Goal: Task Accomplishment & Management: Manage account settings

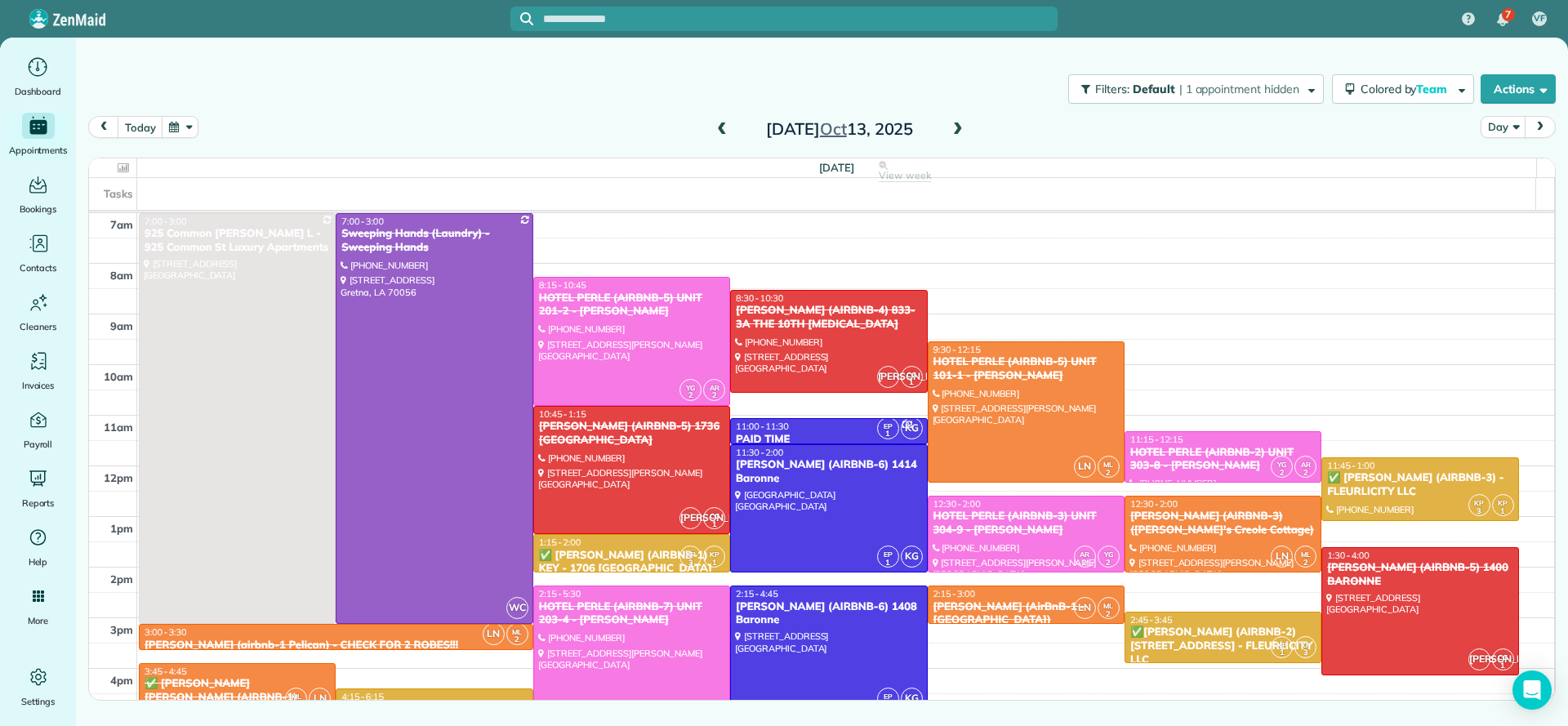
click at [949, 130] on span at bounding box center [958, 129] width 18 height 14
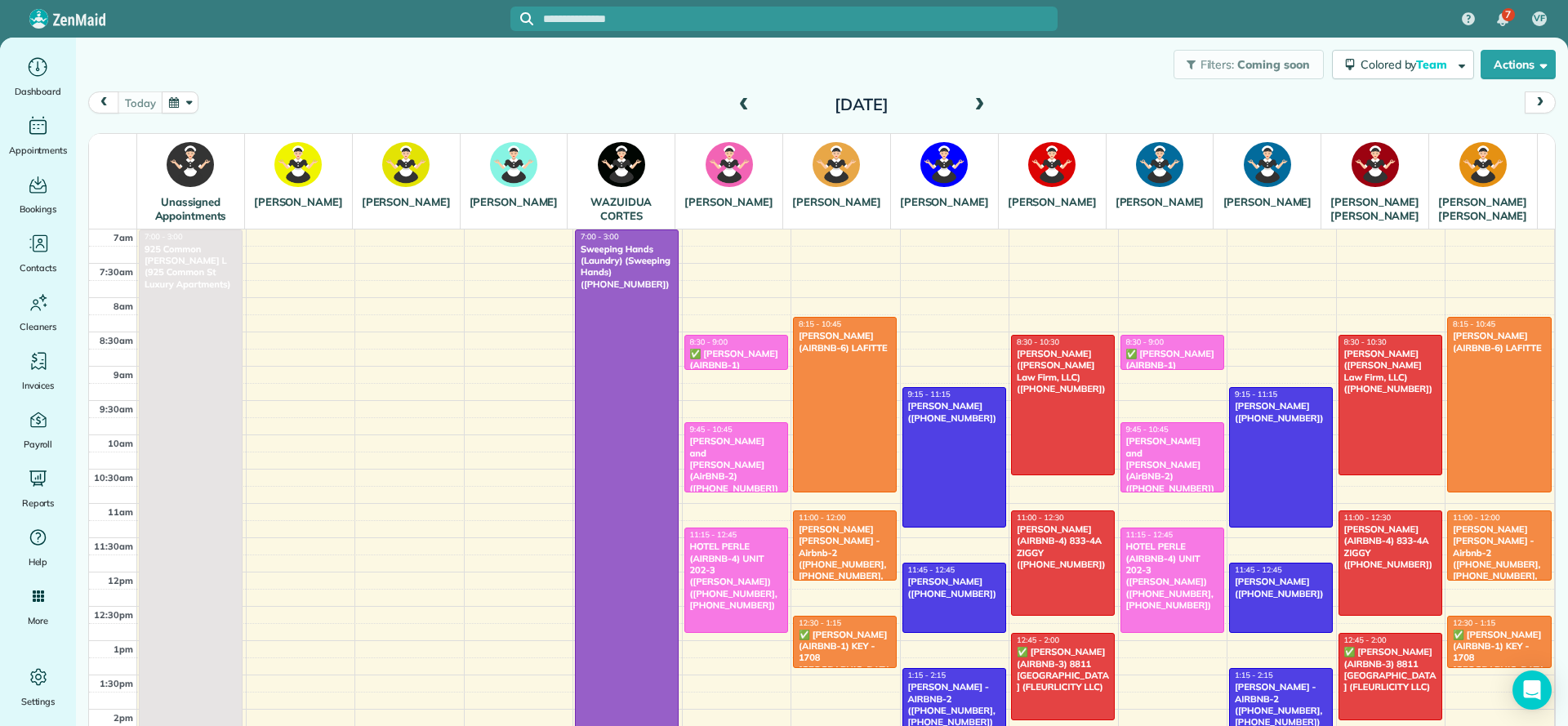
click at [970, 105] on span at bounding box center [979, 105] width 18 height 14
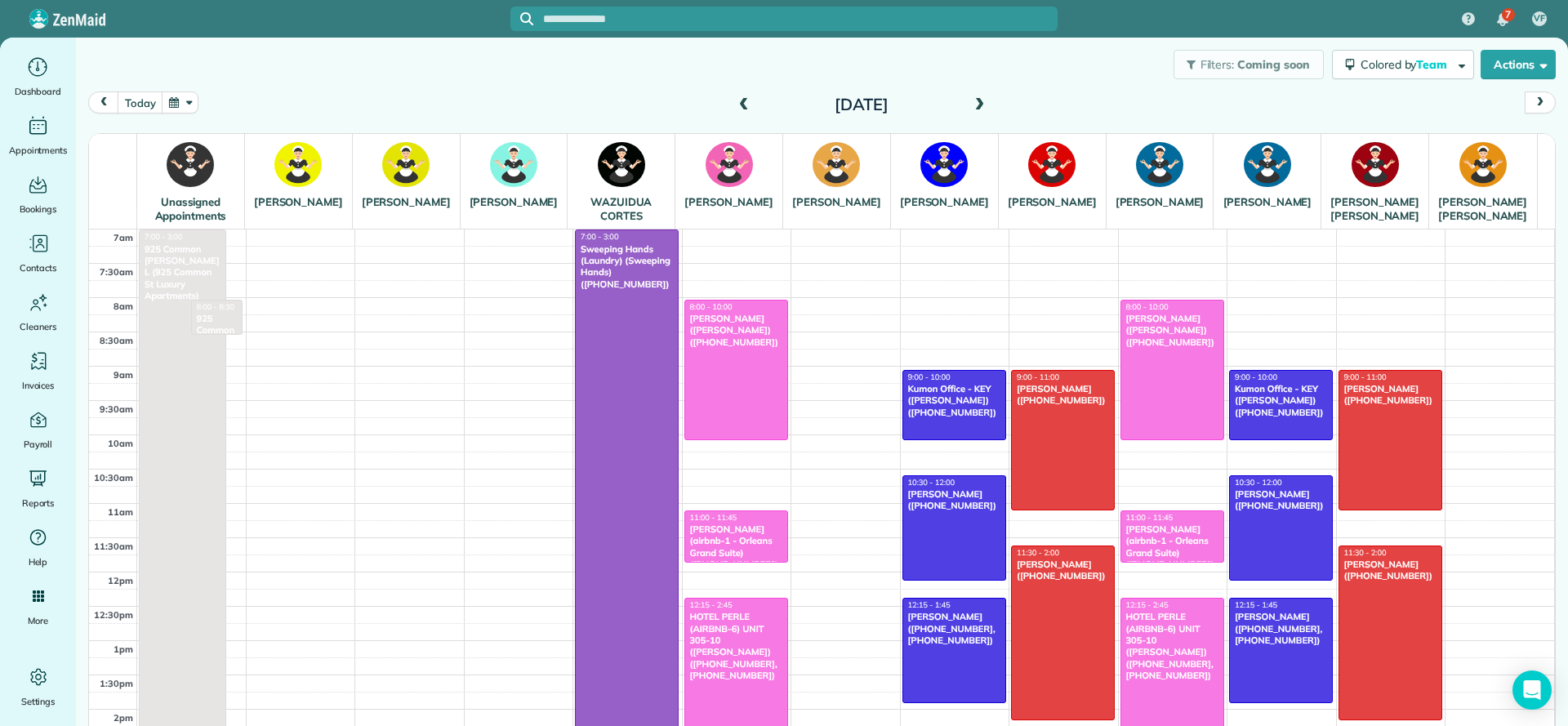
click at [736, 98] on span at bounding box center [744, 105] width 18 height 14
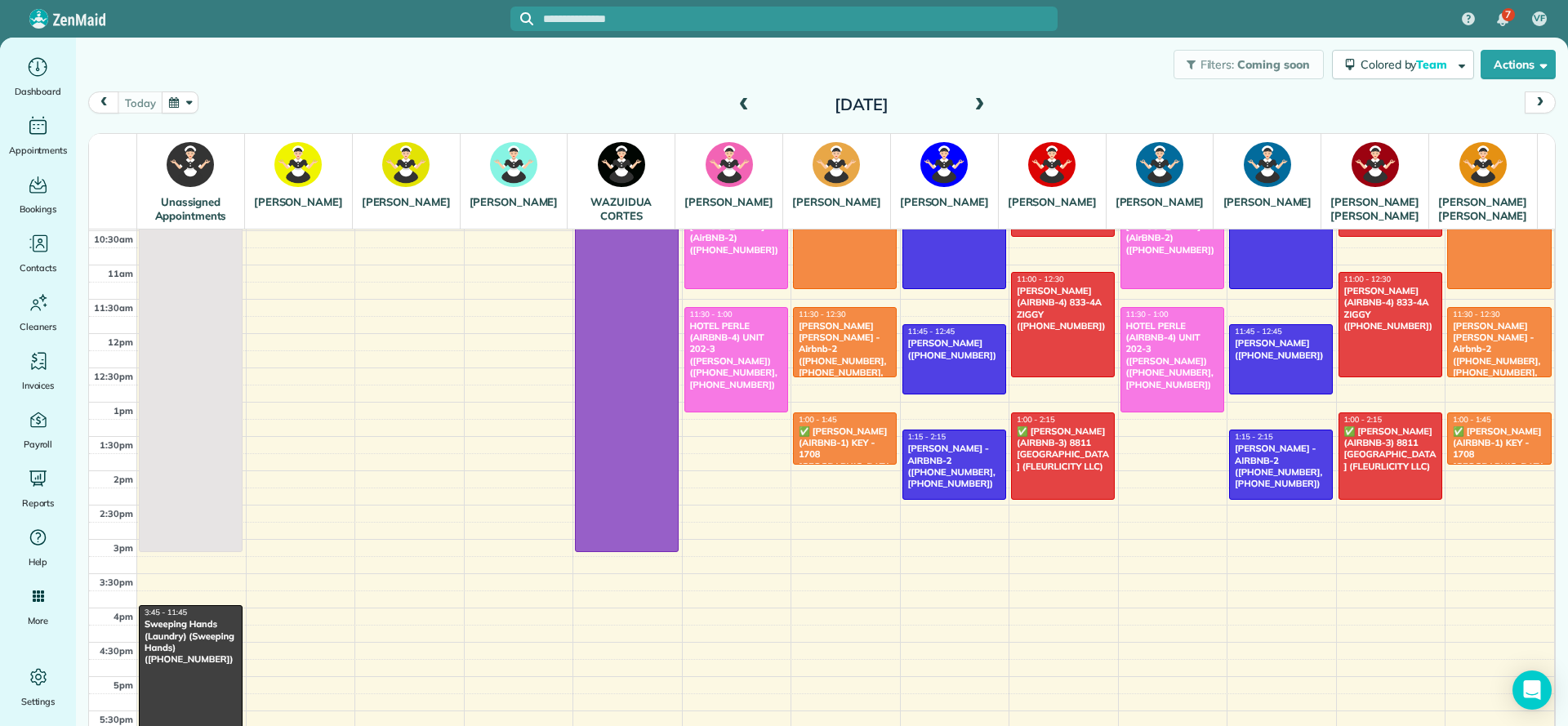
scroll to position [245, 0]
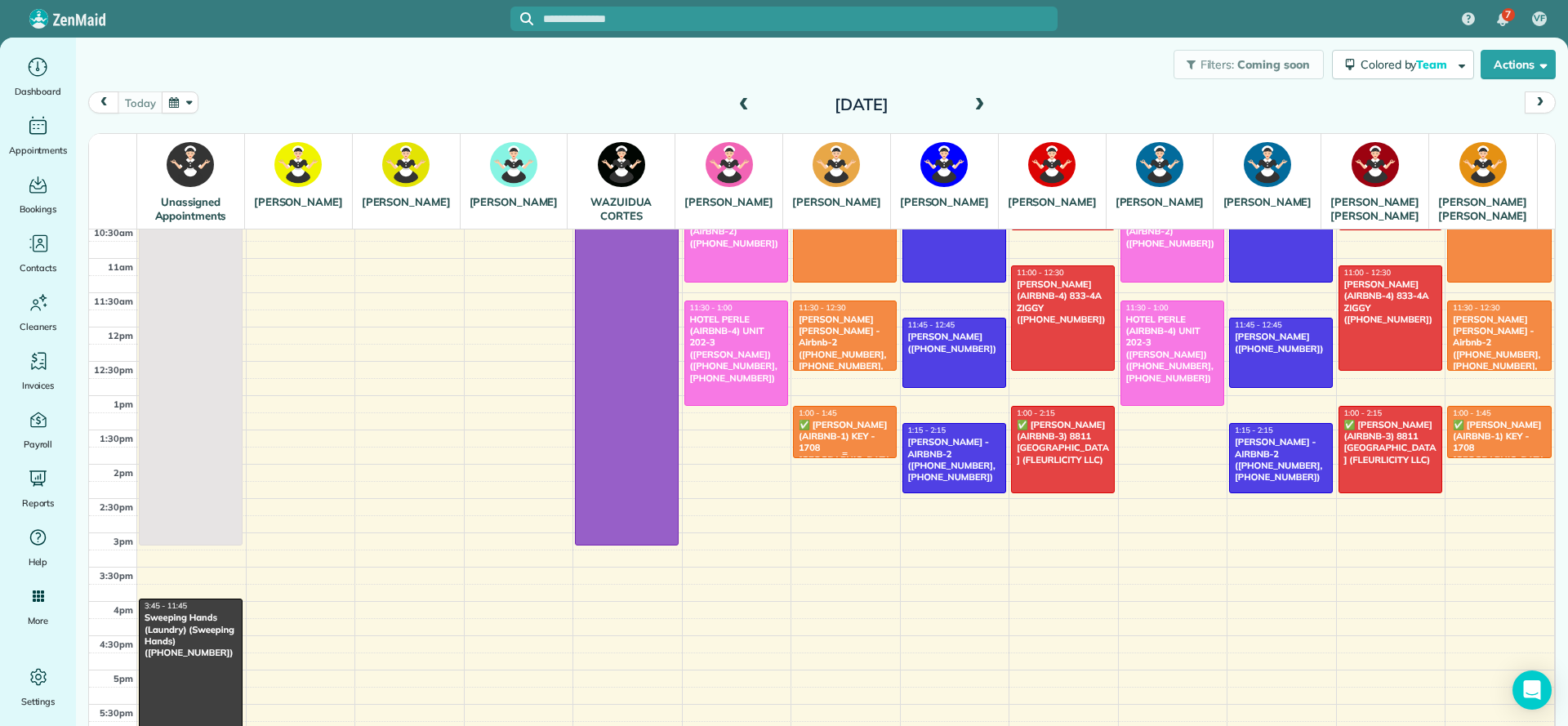
click at [813, 465] on div "✅ NELSON RICHARD (AIRBNB-1) KEY - 1708 POLAND AV. (FLEURLICITY LLC) (+150427033…" at bounding box center [845, 460] width 94 height 83
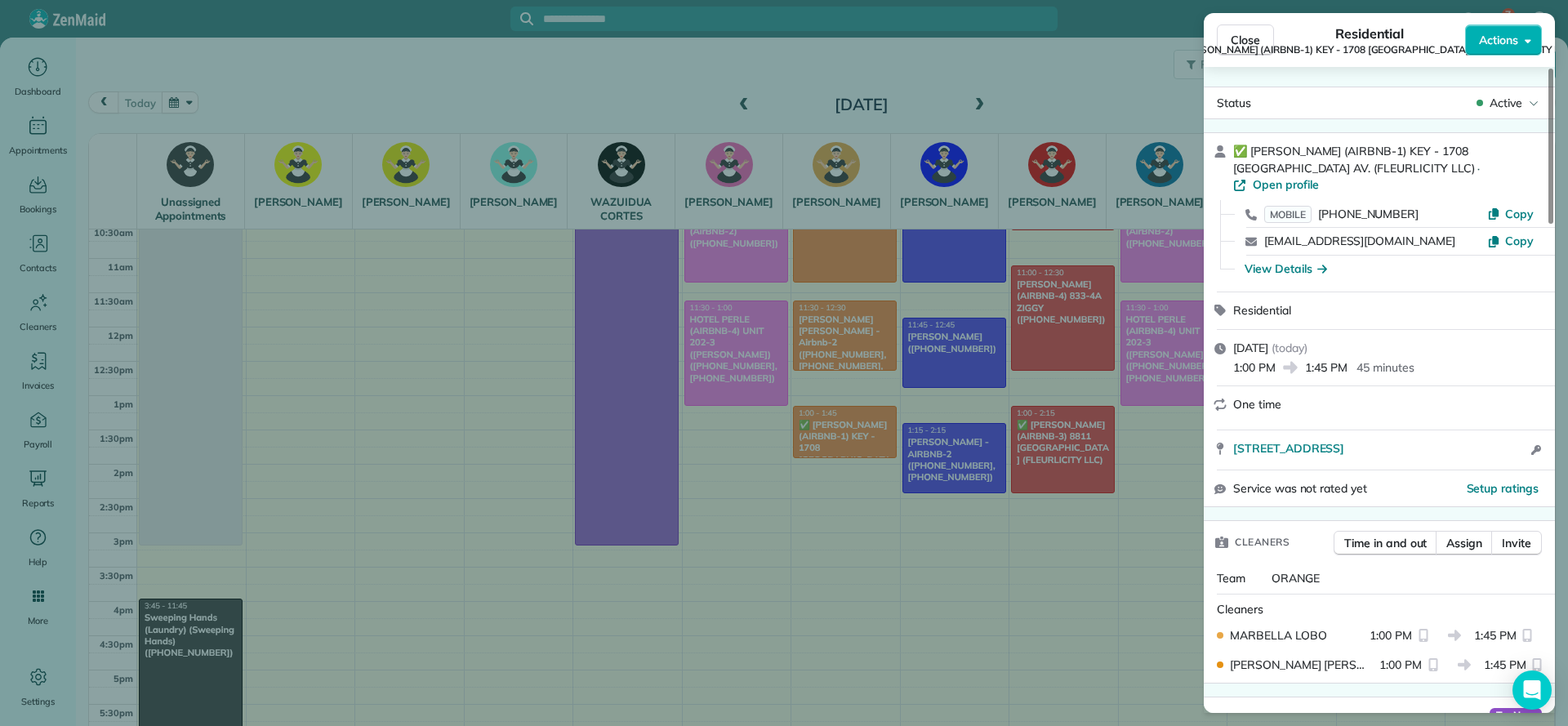
click at [877, 604] on div "Close Residential ✅ NELSON RICHARD (AIRBNB-1) KEY - 1708 POLAND AV. (FLEURLICIT…" at bounding box center [784, 363] width 1568 height 726
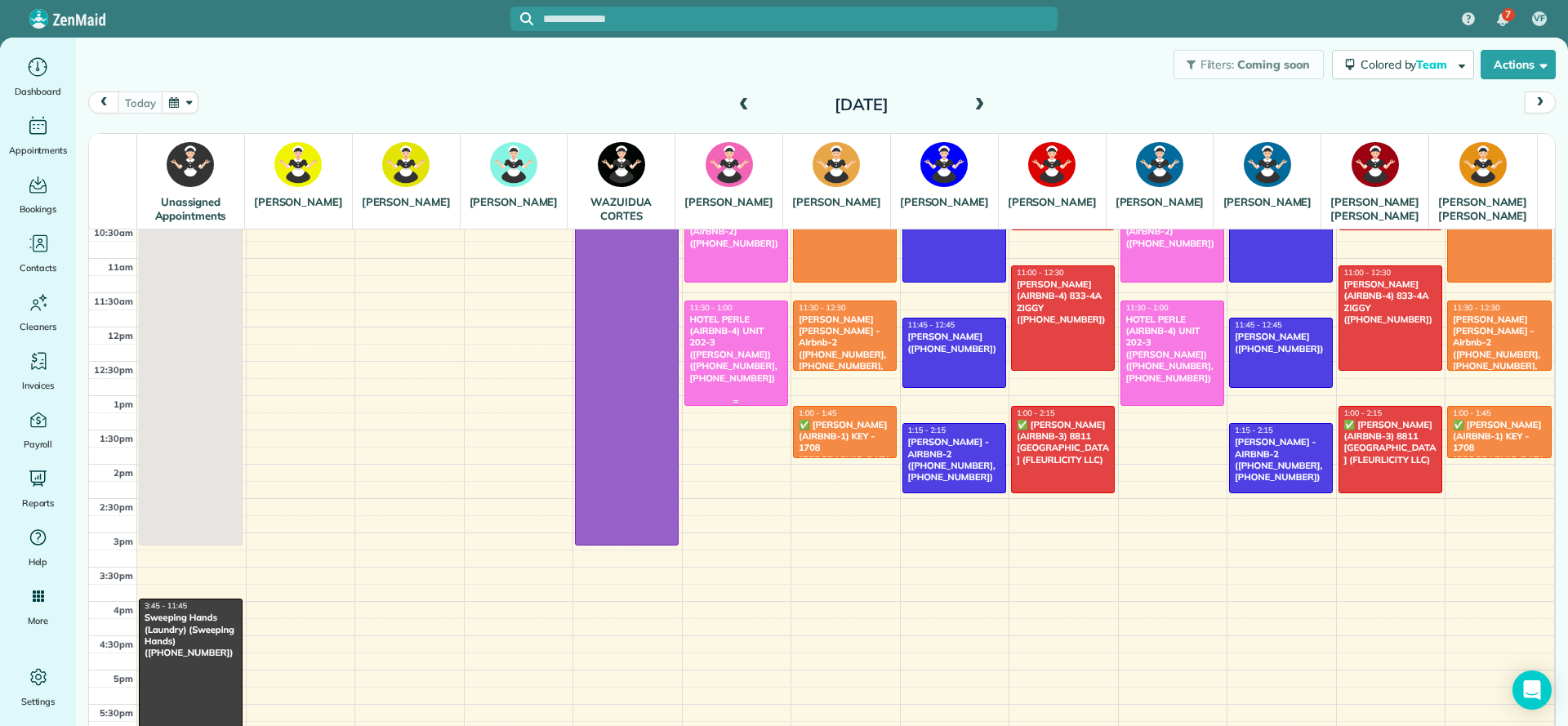
click at [741, 370] on div "HOTEL PERLE (AIRBNB-4) UNIT 202-3 ([PERSON_NAME]) ([PHONE_NUMBER], [PHONE_NUMBE…" at bounding box center [736, 349] width 94 height 70
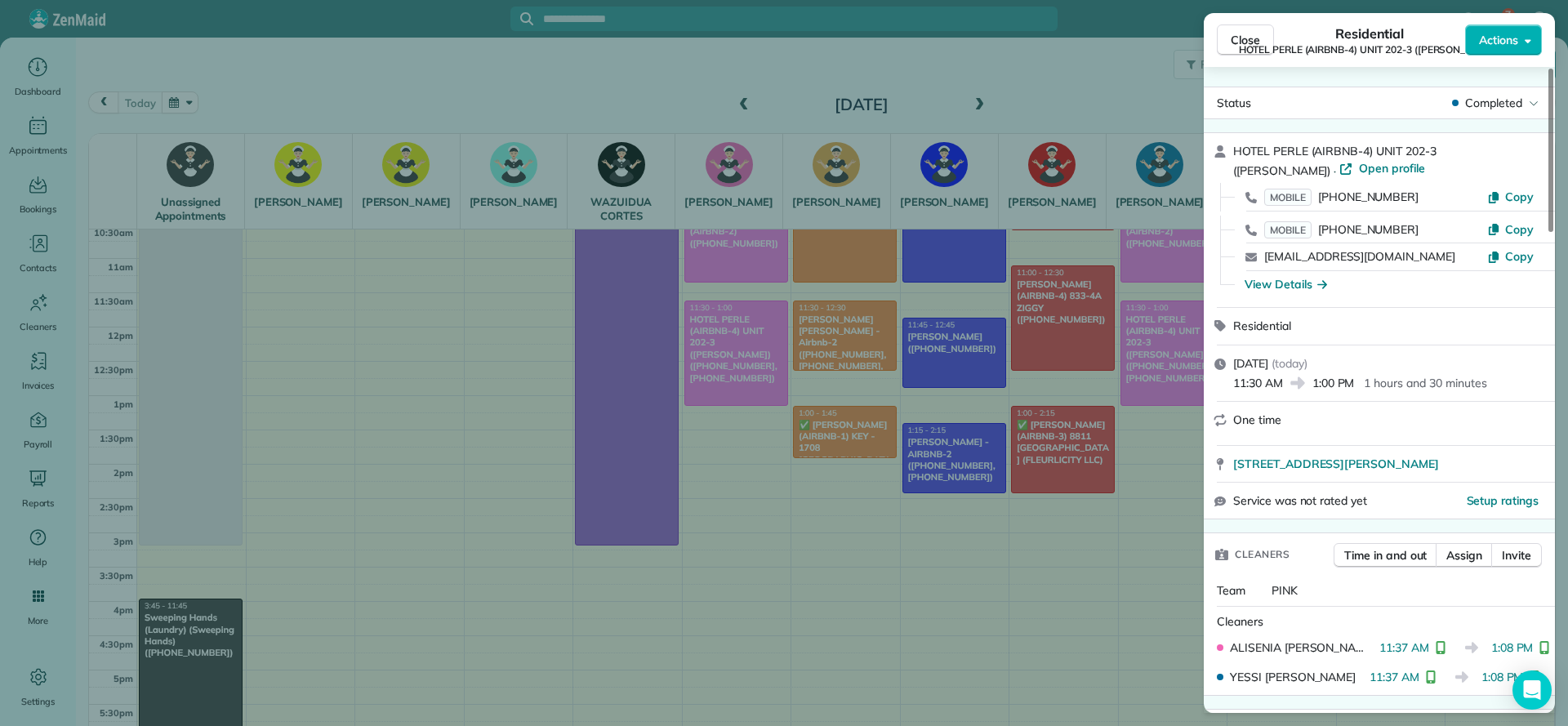
scroll to position [123, 0]
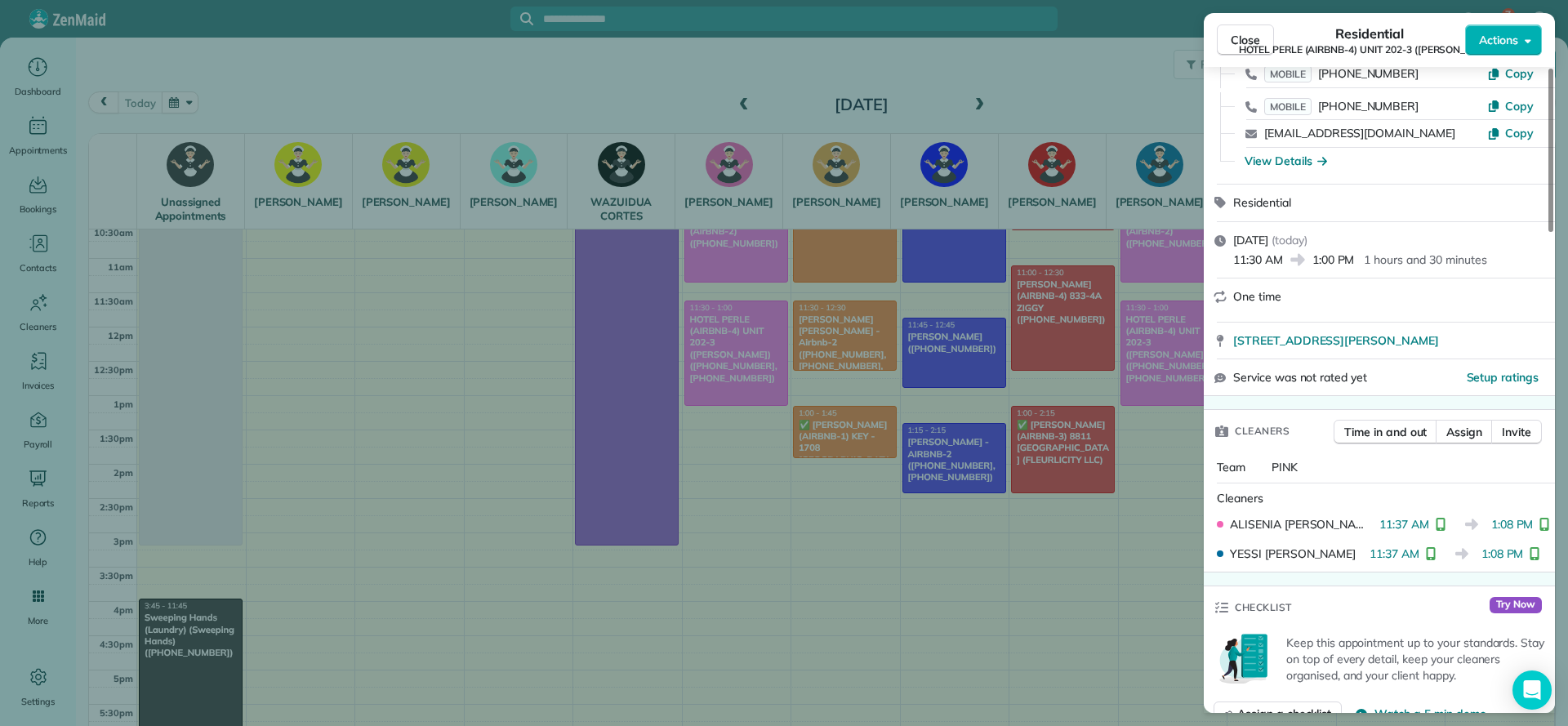
click at [464, 492] on div "Close Residential HOTEL PERLE (AIRBNB-4) UNIT 202-3 ([PERSON_NAME]) Actions Sta…" at bounding box center [784, 363] width 1568 height 726
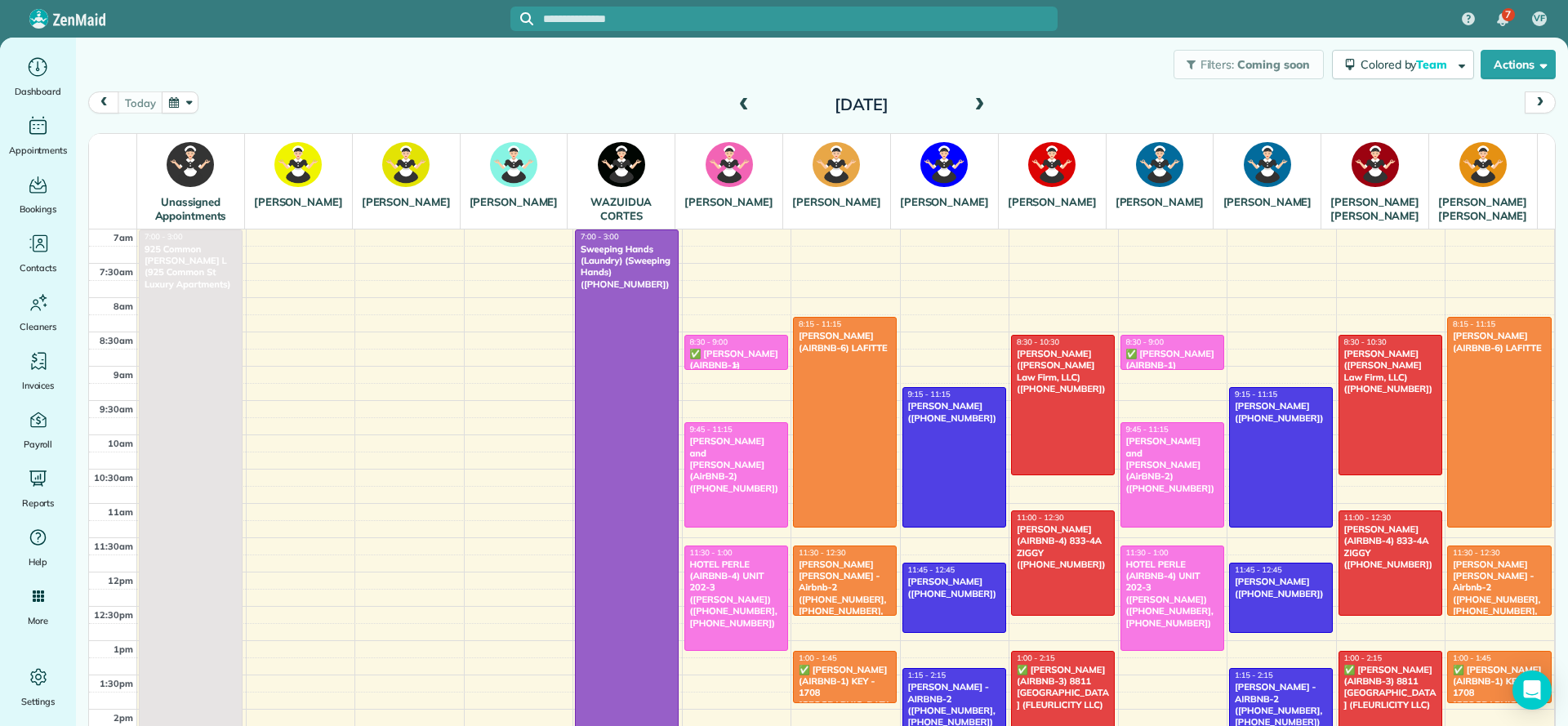
click at [716, 385] on div "✅ [PERSON_NAME] (AIRBNB-1) (FLEURLICITY LLC) ([PHONE_NUMBER], [PHONE_NUMBER])" at bounding box center [736, 376] width 94 height 58
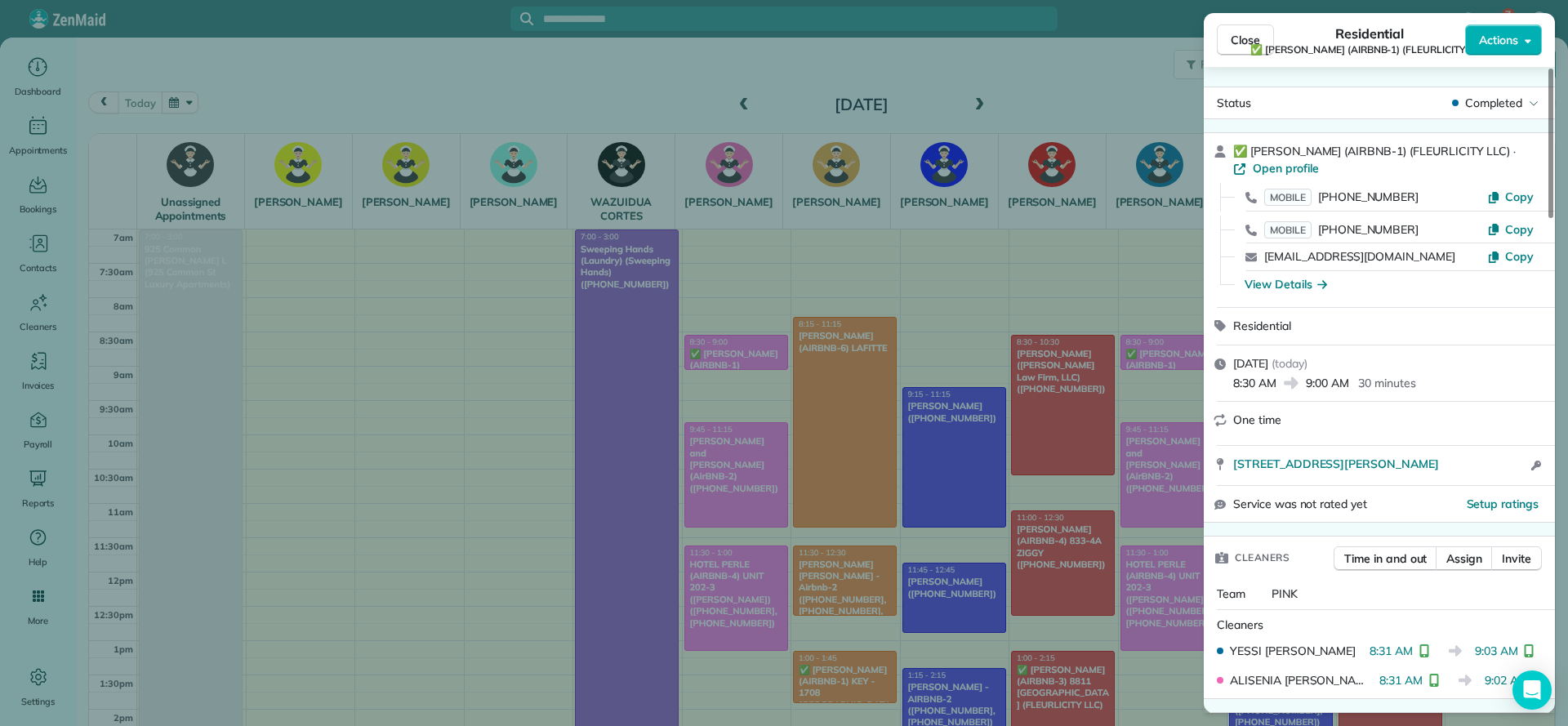
click at [821, 468] on div "Close Residential ✅ [PERSON_NAME] (AIRBNB-1) (FLEURLICITY LLC) Actions Status C…" at bounding box center [784, 363] width 1568 height 726
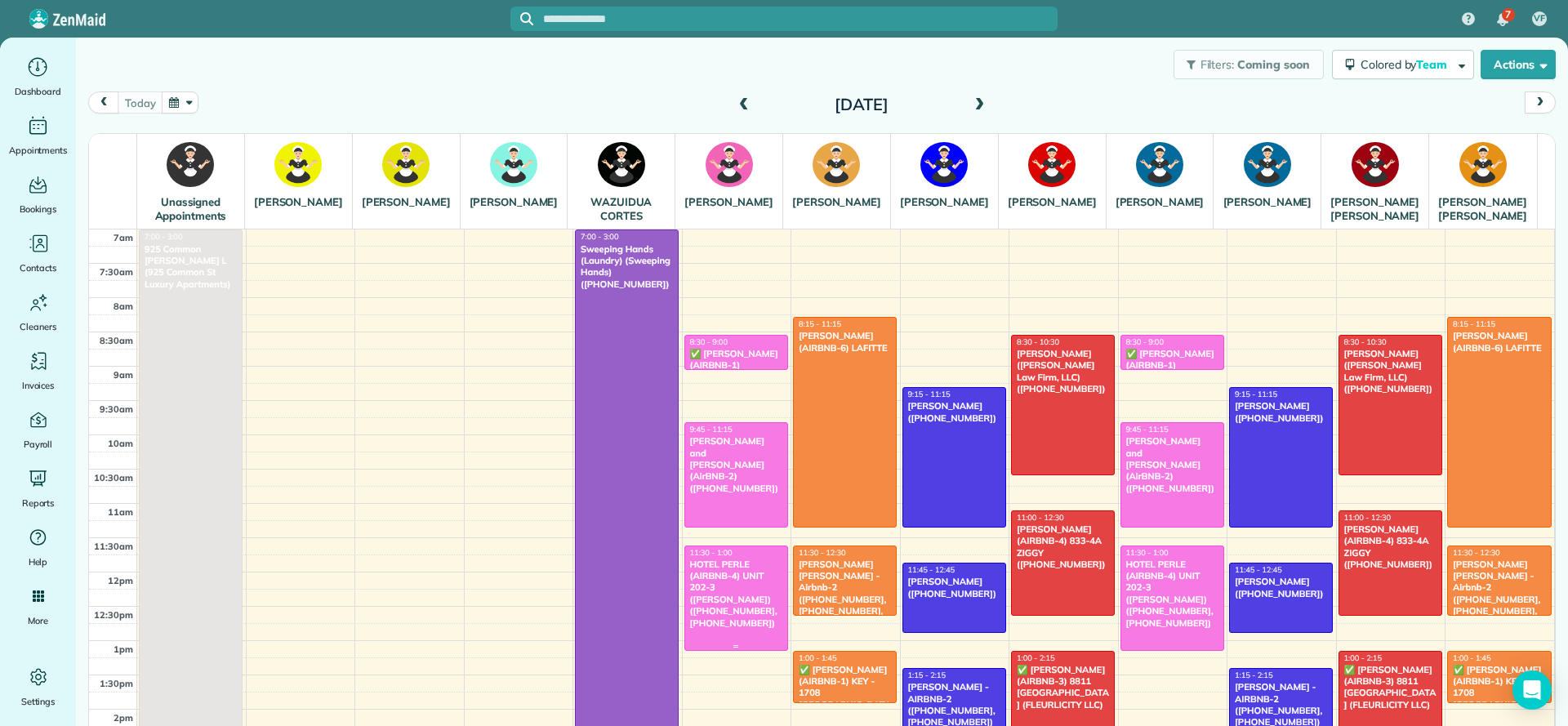
click at [718, 623] on div "HOTEL PERLE (AIRBNB-4) UNIT 202-3 ([PERSON_NAME]) ([PHONE_NUMBER], [PHONE_NUMBE…" at bounding box center [736, 594] width 94 height 70
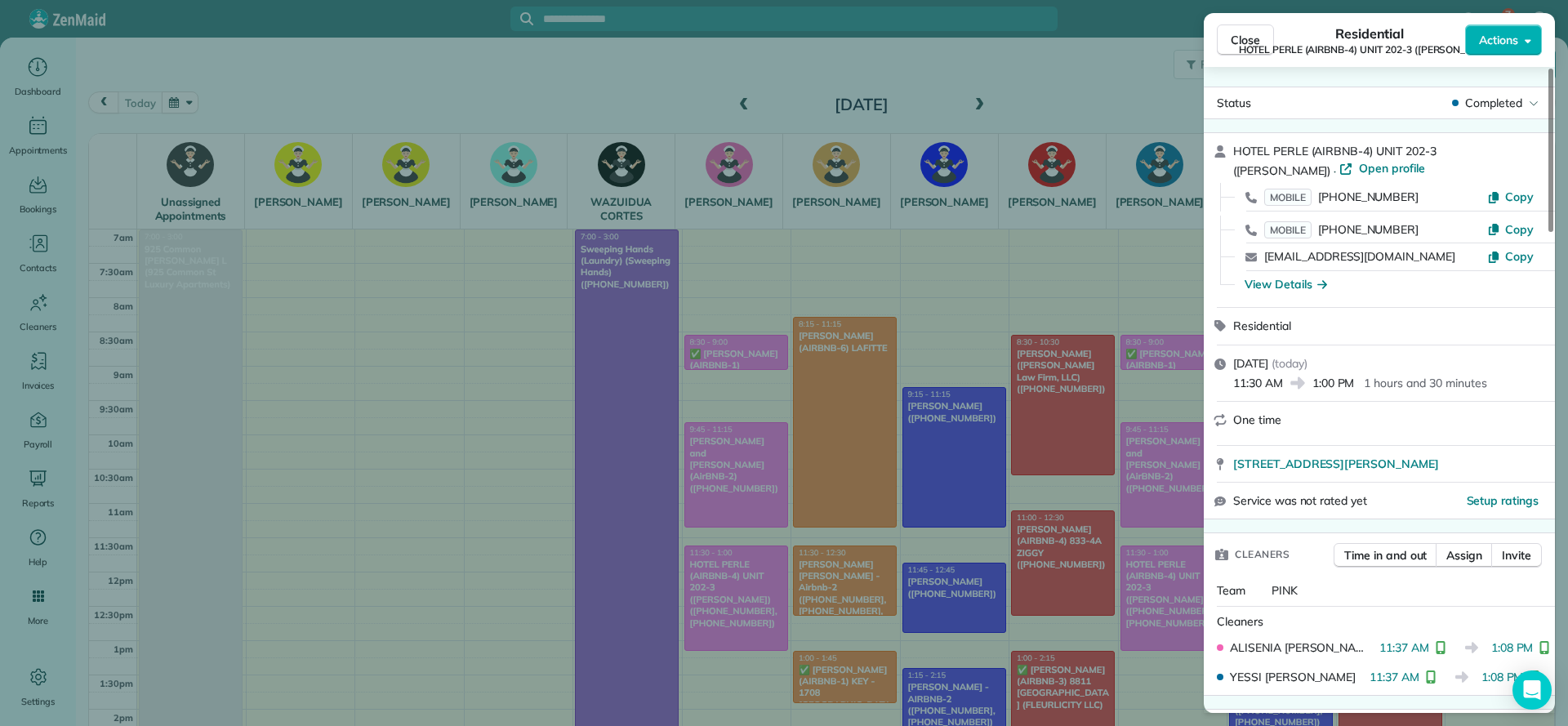
click at [829, 314] on div "Close Residential HOTEL PERLE (AIRBNB-4) UNIT 202-3 ([PERSON_NAME]) Actions Sta…" at bounding box center [784, 363] width 1568 height 726
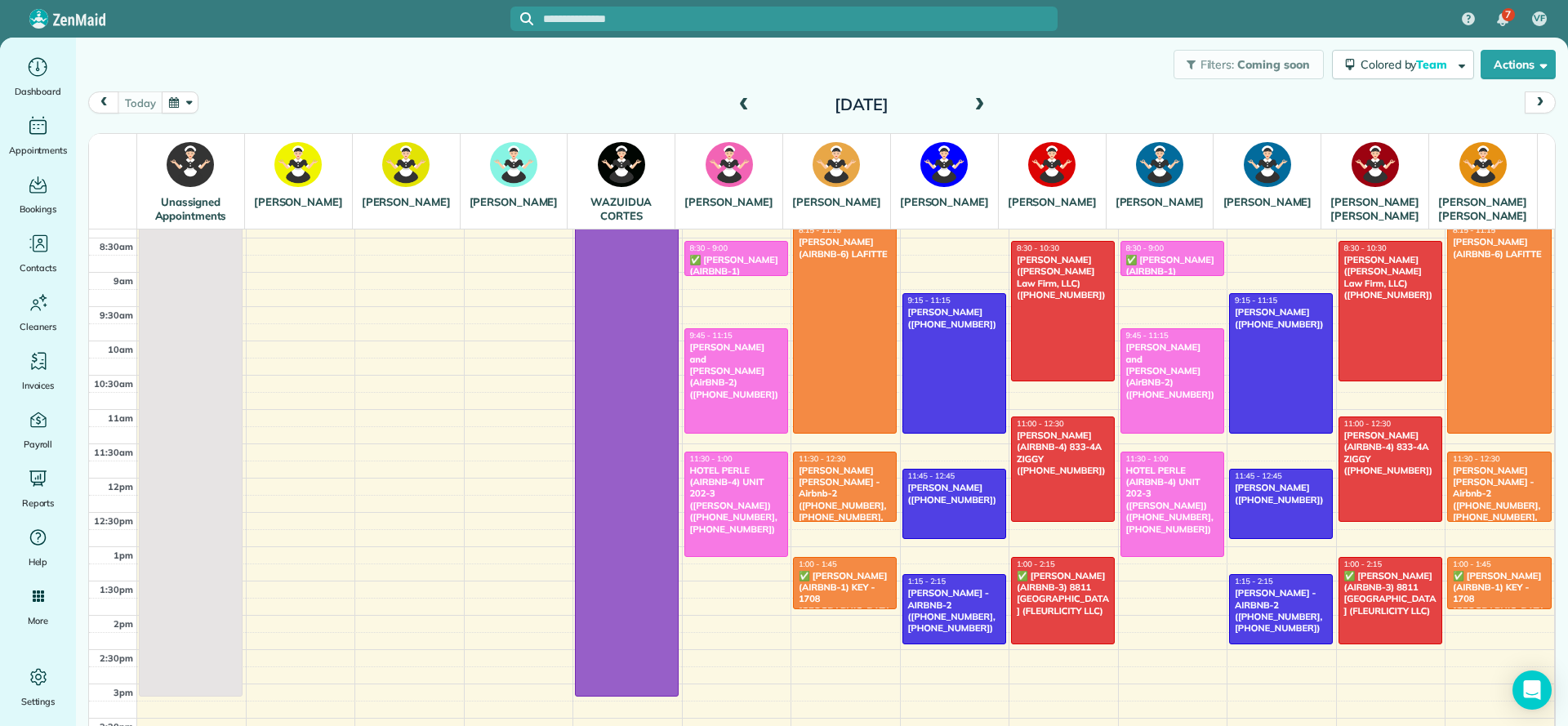
scroll to position [122, 0]
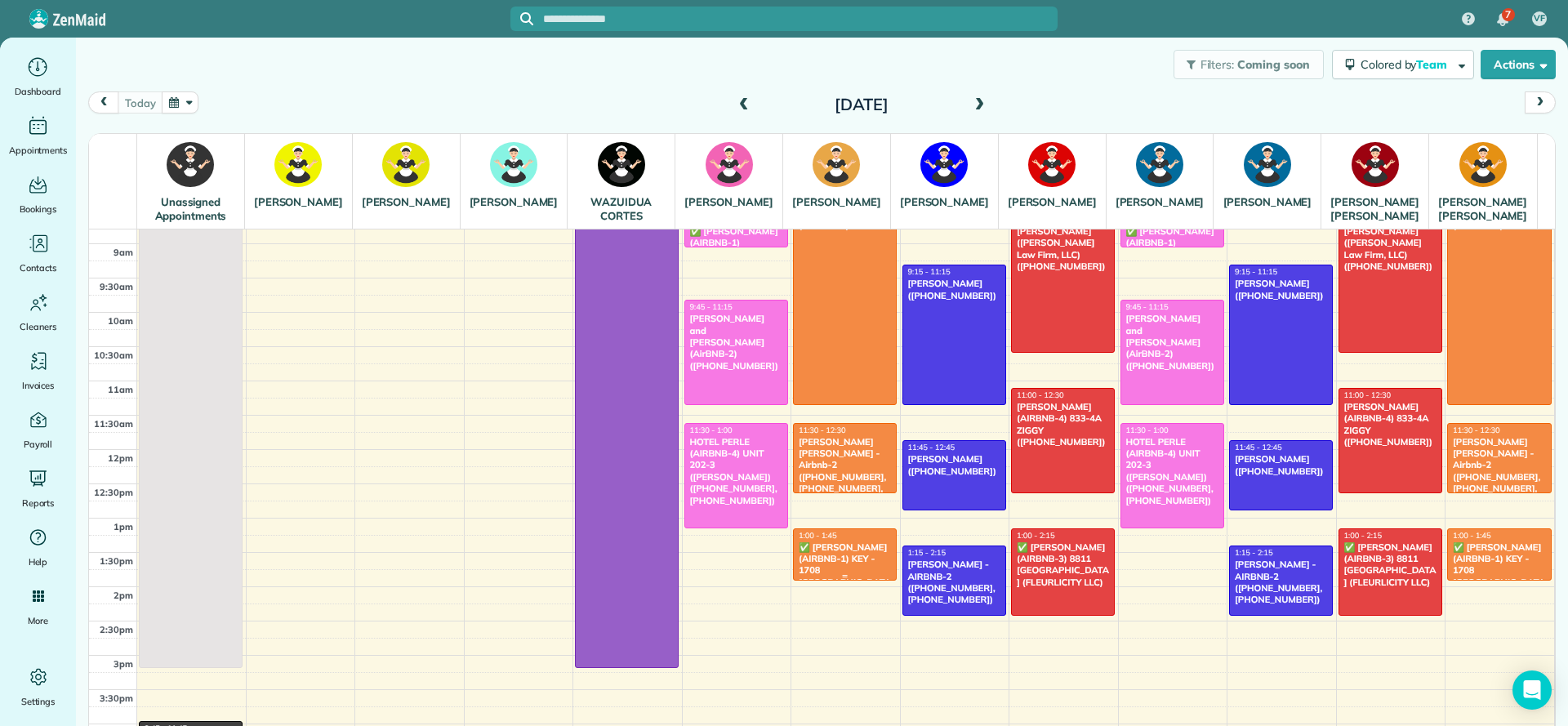
click at [827, 571] on div "✅ [PERSON_NAME] (AIRBNB-1) KEY - 1708 [GEOGRAPHIC_DATA] AV. (FLEURLICITY LLC) (…" at bounding box center [845, 583] width 94 height 83
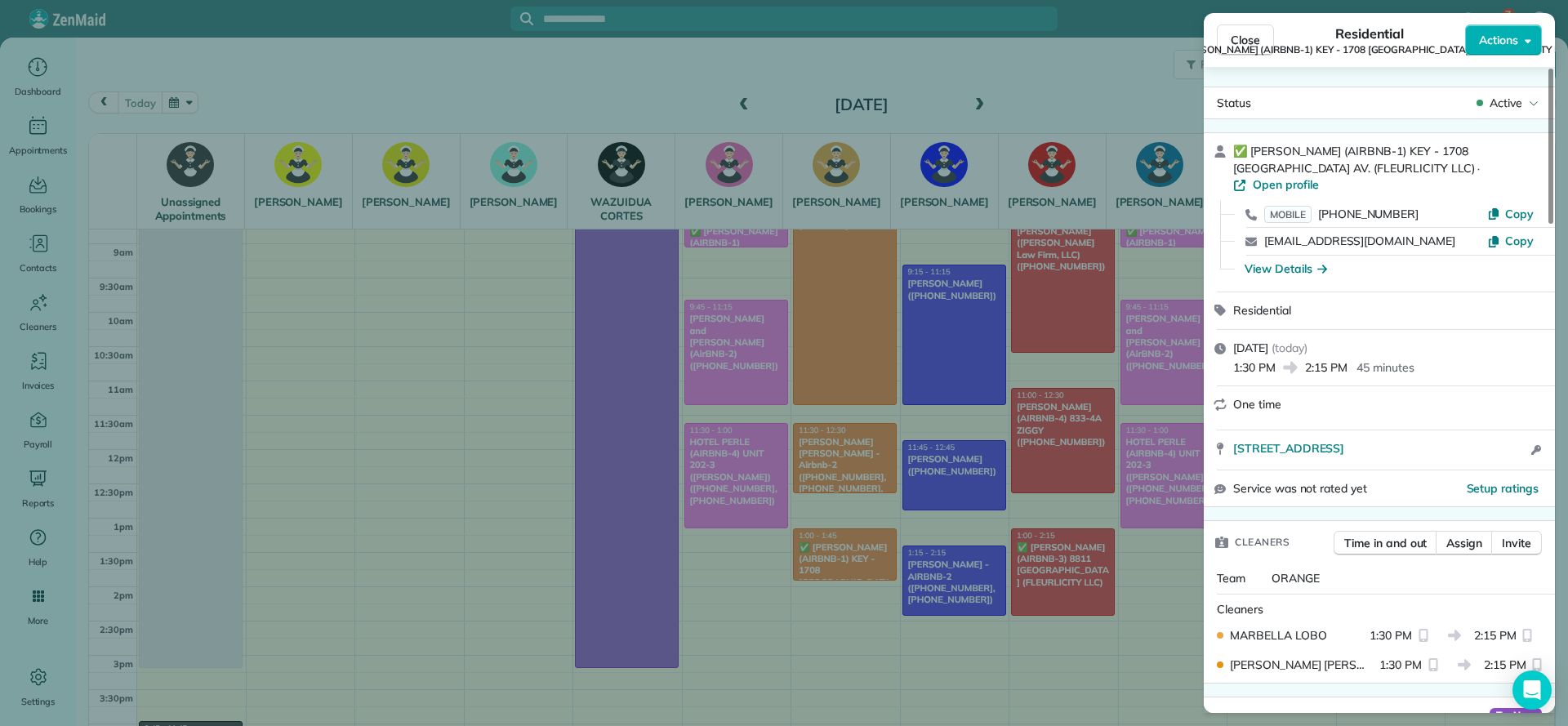
drag, startPoint x: 1059, startPoint y: 615, endPoint x: 1059, endPoint y: 604, distance: 11.0
click at [1059, 613] on div "Close Residential ✅ NELSON RICHARD (AIRBNB-1) KEY - 1708 POLAND AV. (FLEURLICIT…" at bounding box center [784, 363] width 1568 height 726
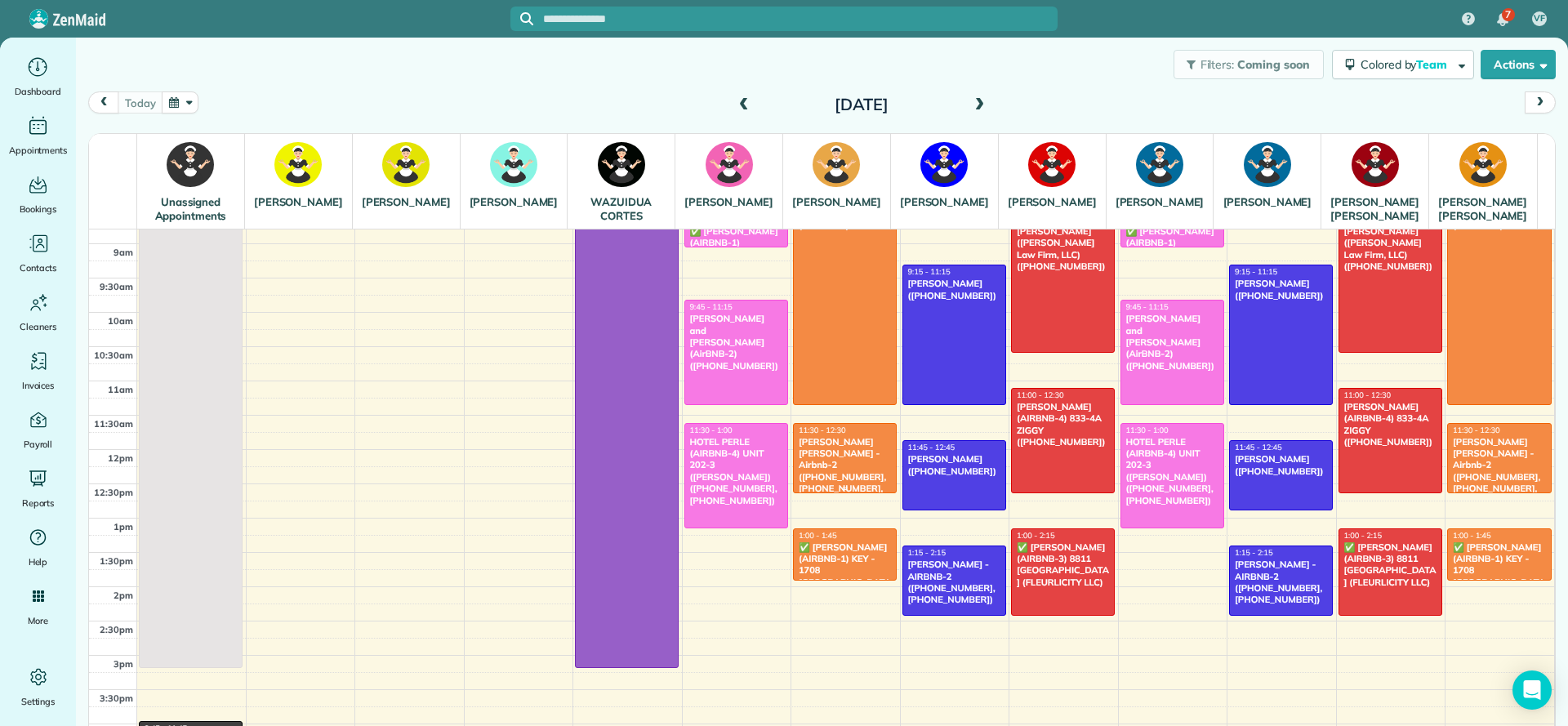
click at [865, 475] on div "[PERSON_NAME] - Airbnb-2 ([PHONE_NUMBER], [PHONE_NUMBER], [PHONE_NUMBER])" at bounding box center [845, 471] width 94 height 70
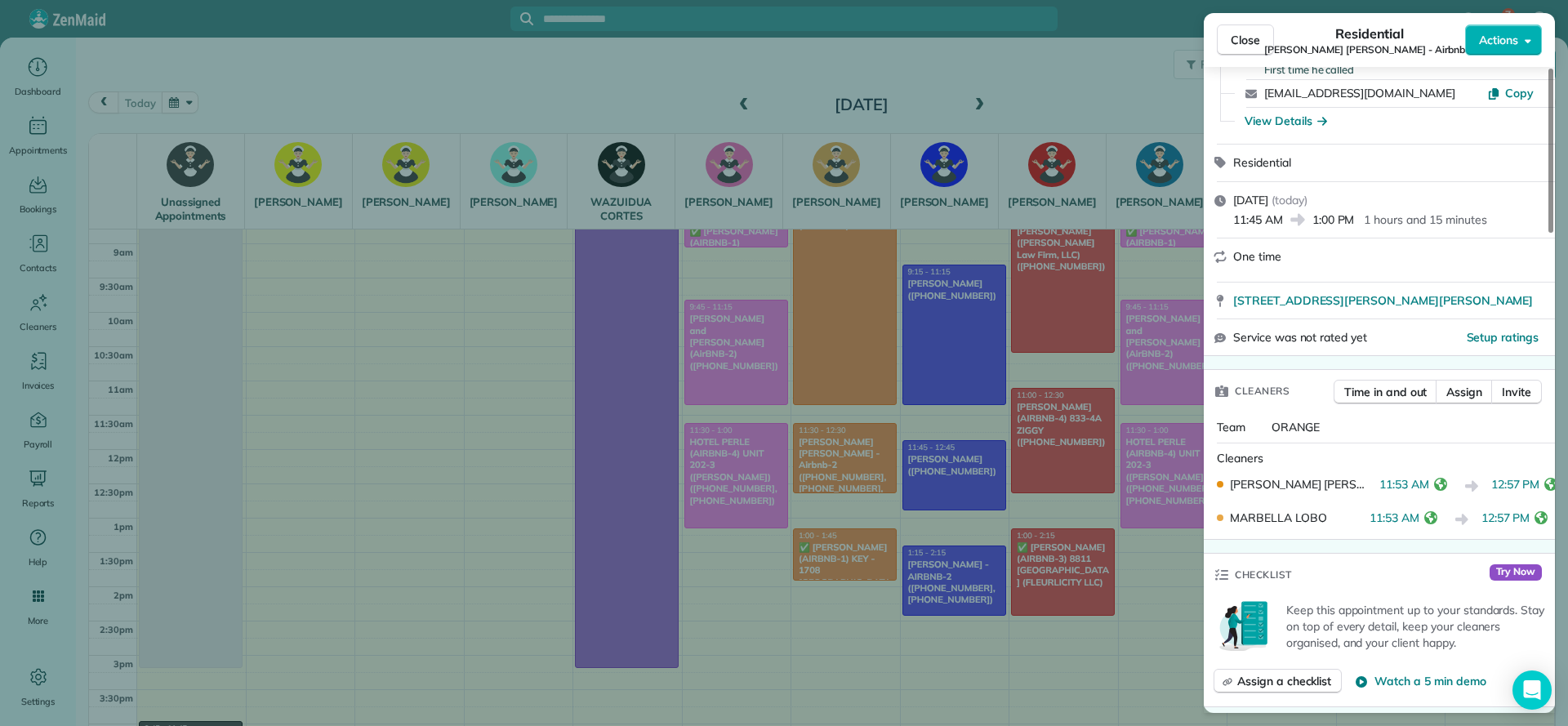
scroll to position [122, 0]
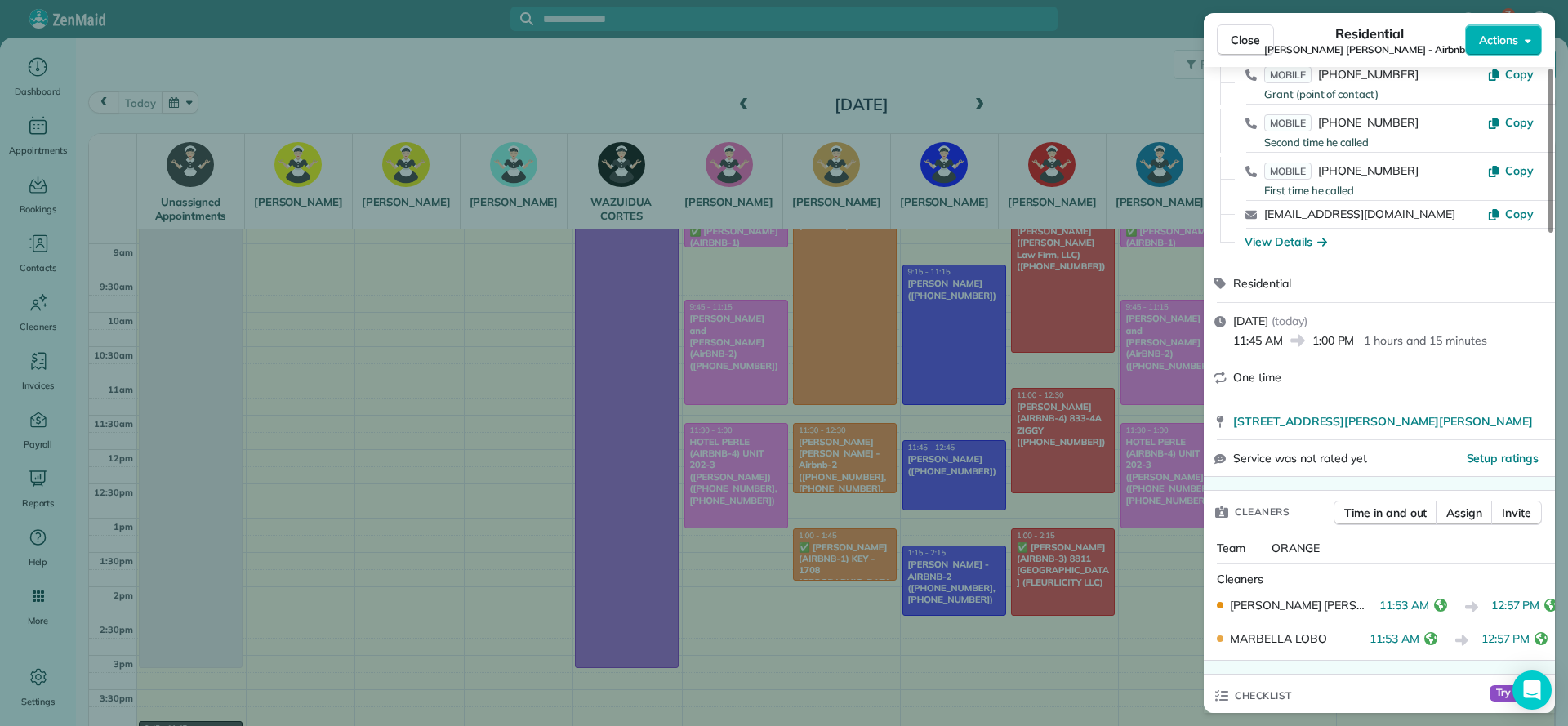
click at [1183, 600] on div "Close Residential Kirkland Sanfor Oretha - Airbnb-2 Actions Status Completed Ki…" at bounding box center [784, 363] width 1568 height 726
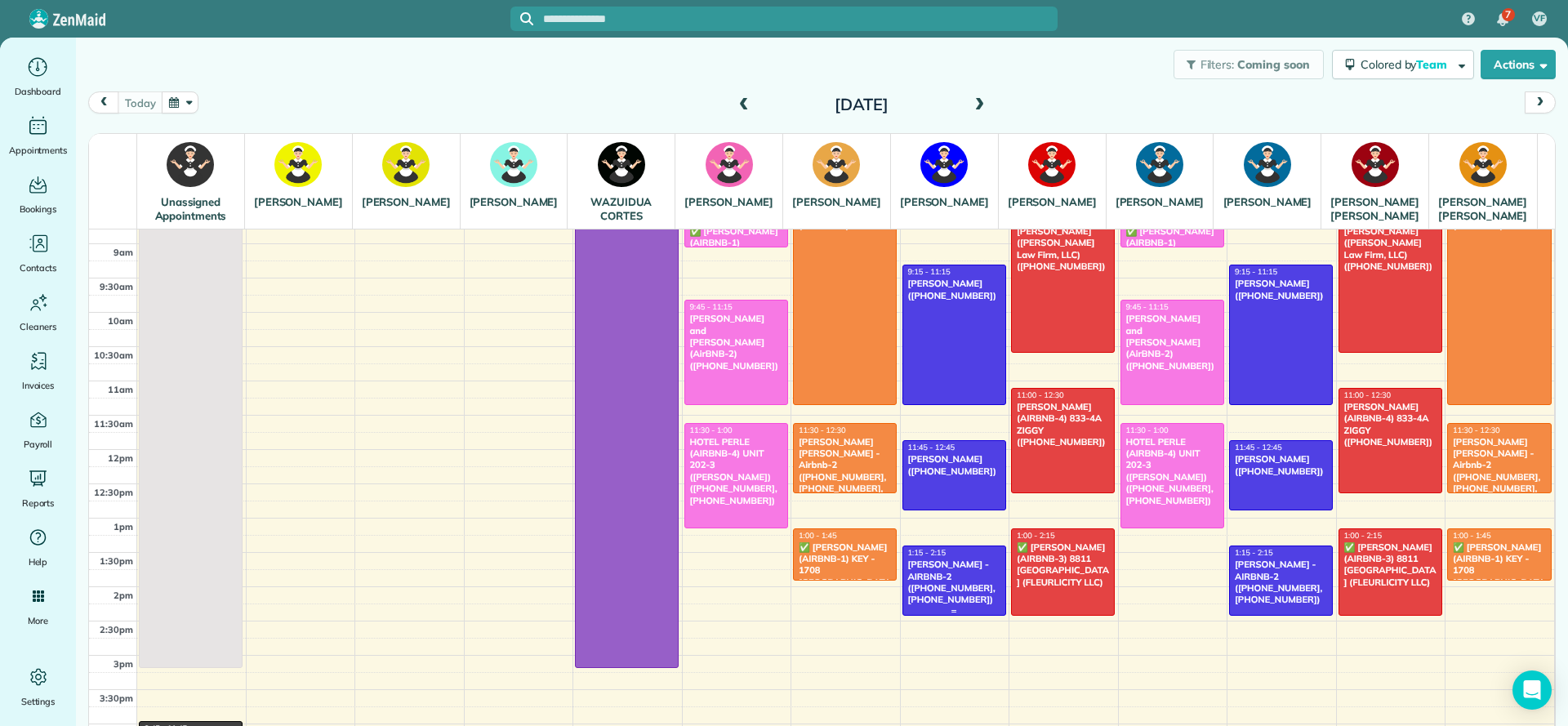
click at [946, 606] on div "[PERSON_NAME] - AIRBNB-2 ([PHONE_NUMBER], [PHONE_NUMBER])" at bounding box center [954, 582] width 94 height 47
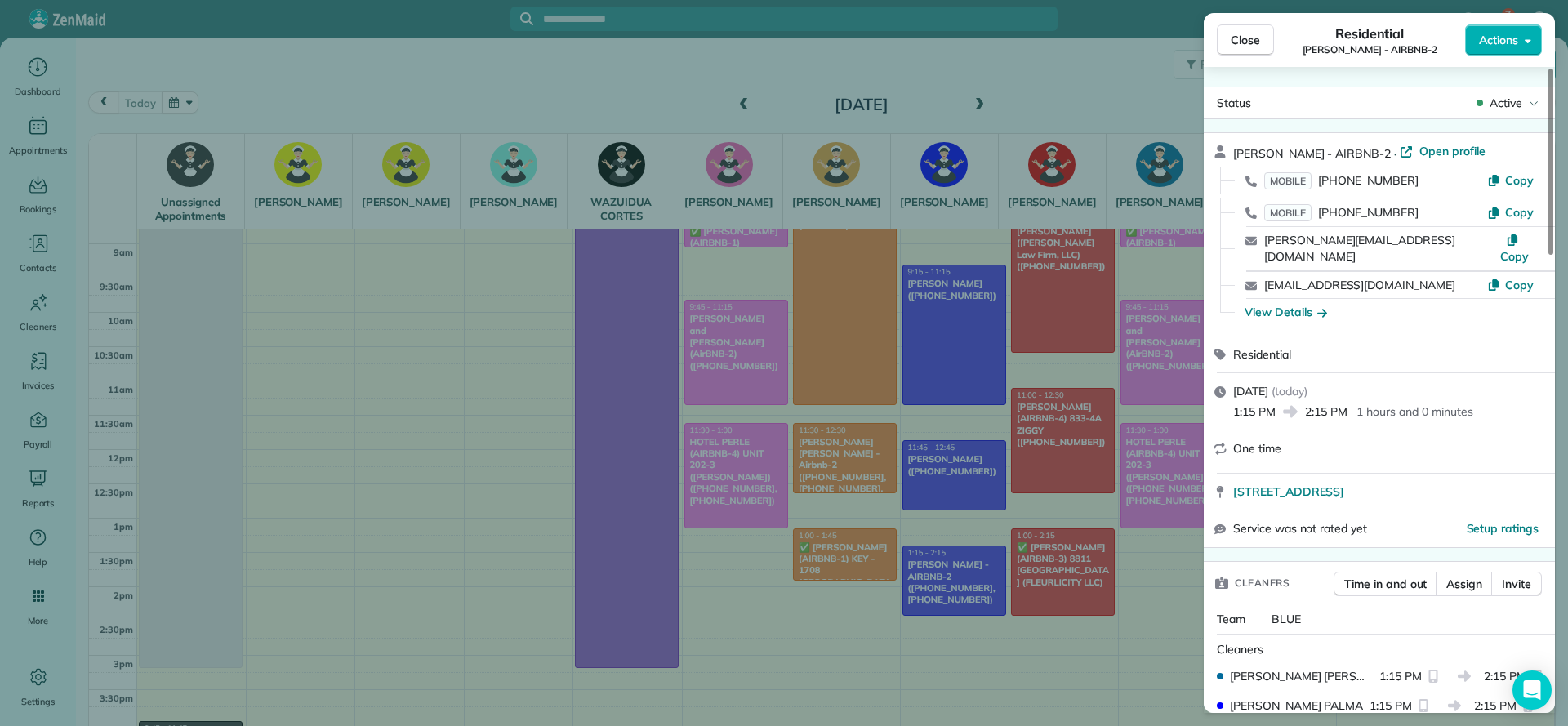
click at [1056, 546] on div "Close Residential PEGGY LITTLEJOHN - AIRBNB-2 Actions Status Active PEGGY LITTL…" at bounding box center [784, 363] width 1568 height 726
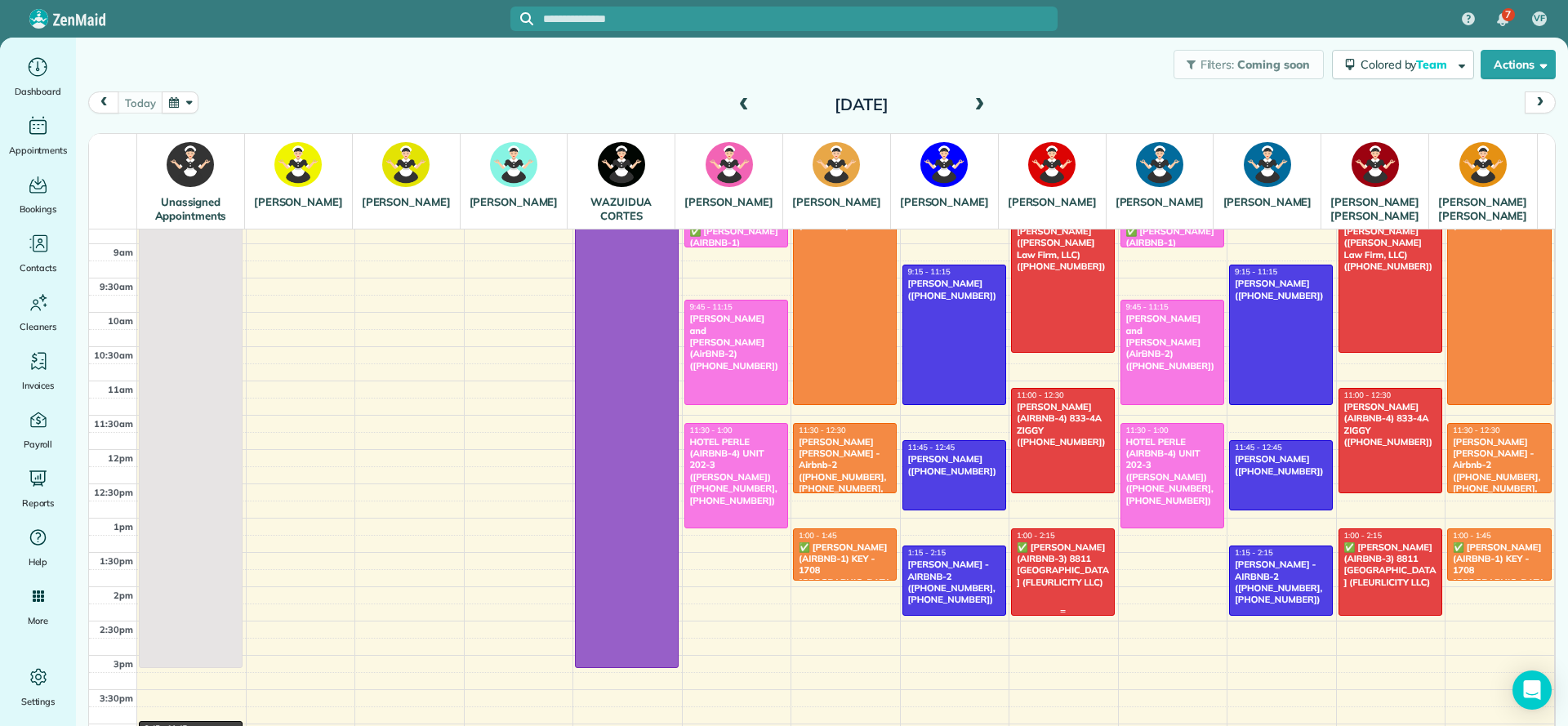
click at [1061, 583] on div "✅ [PERSON_NAME] (AIRBNB-3) 8811 [GEOGRAPHIC_DATA] (FLEURLICITY LLC)" at bounding box center [1063, 565] width 94 height 47
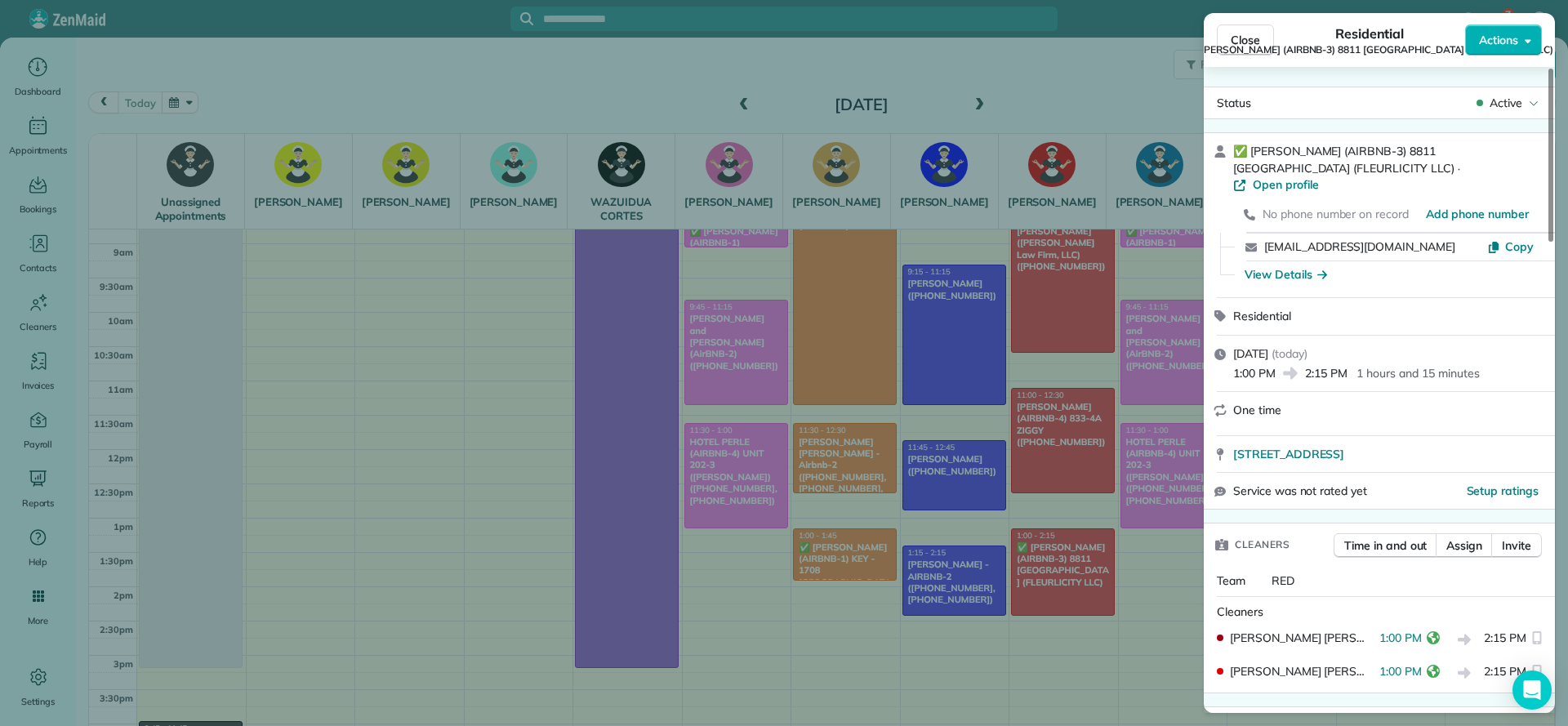
click at [1155, 600] on div "Close Residential ✅ MATT GLAPION (AIRBNB-3) 8811 EDINBURGH (FLEURLICITY LLC) Ac…" at bounding box center [784, 363] width 1568 height 726
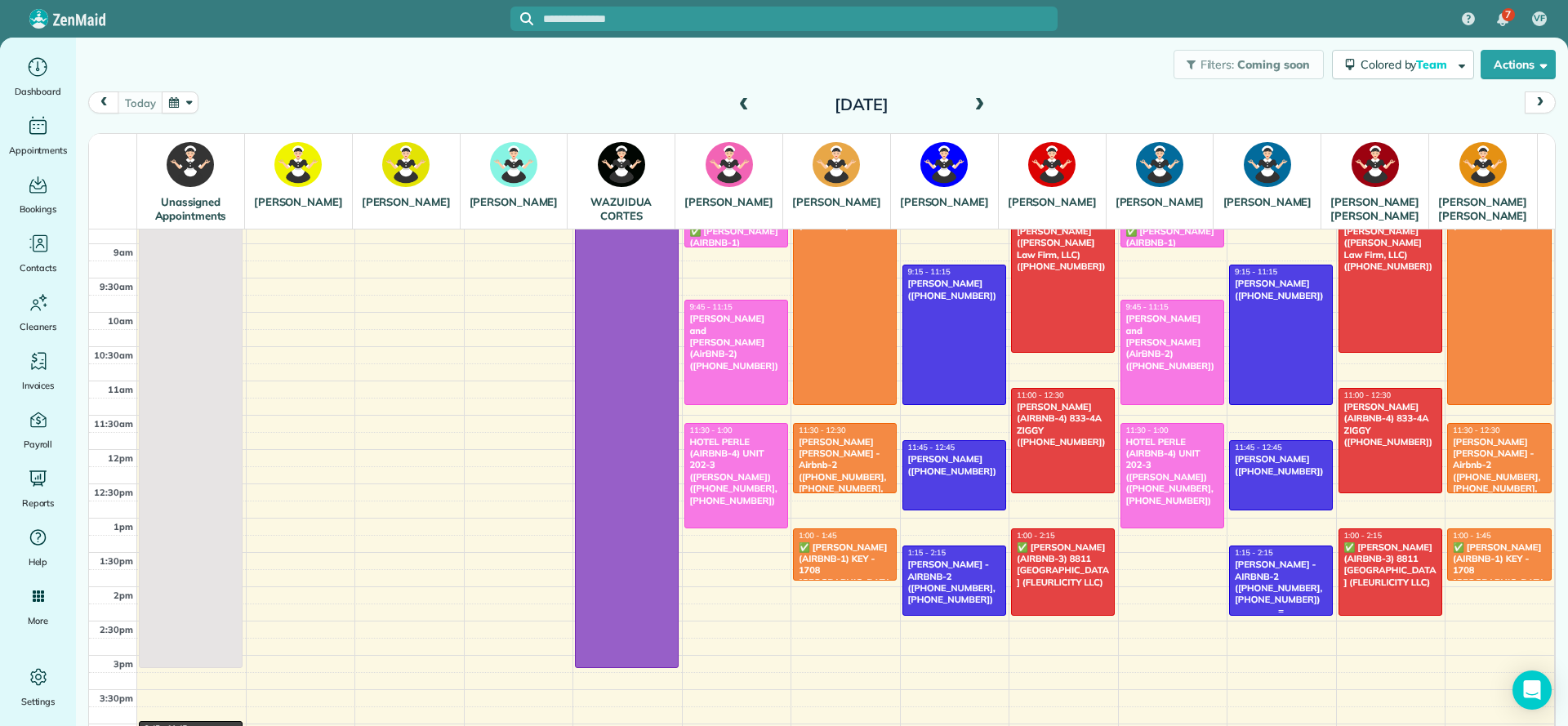
click at [1257, 606] on div "[PERSON_NAME] - AIRBNB-2 ([PHONE_NUMBER], [PHONE_NUMBER])" at bounding box center [1281, 582] width 94 height 47
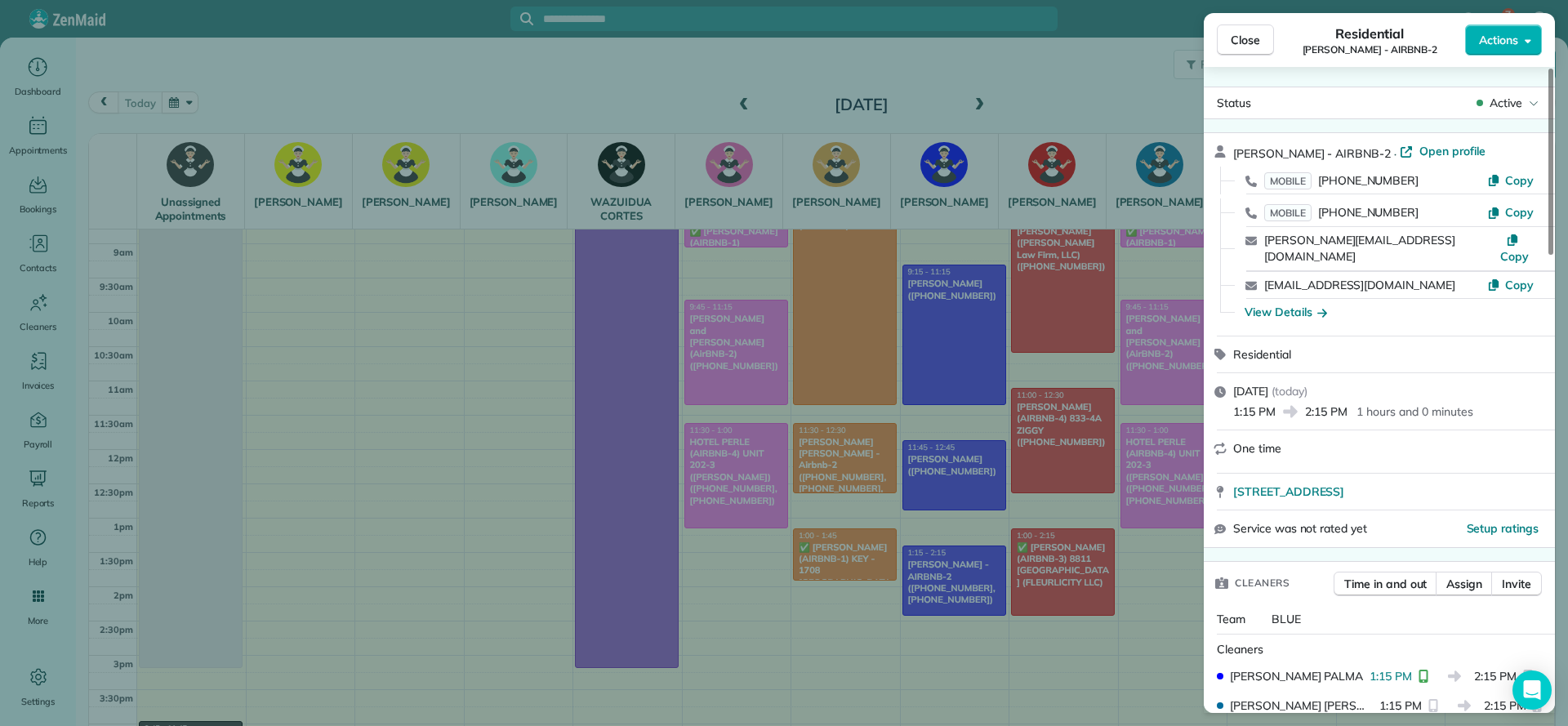
drag, startPoint x: 1146, startPoint y: 644, endPoint x: 1055, endPoint y: 618, distance: 94.6
click at [1146, 642] on div "Close Residential PEGGY LITTLEJOHN - AIRBNB-2 Actions Status Active PEGGY LITTL…" at bounding box center [784, 363] width 1568 height 726
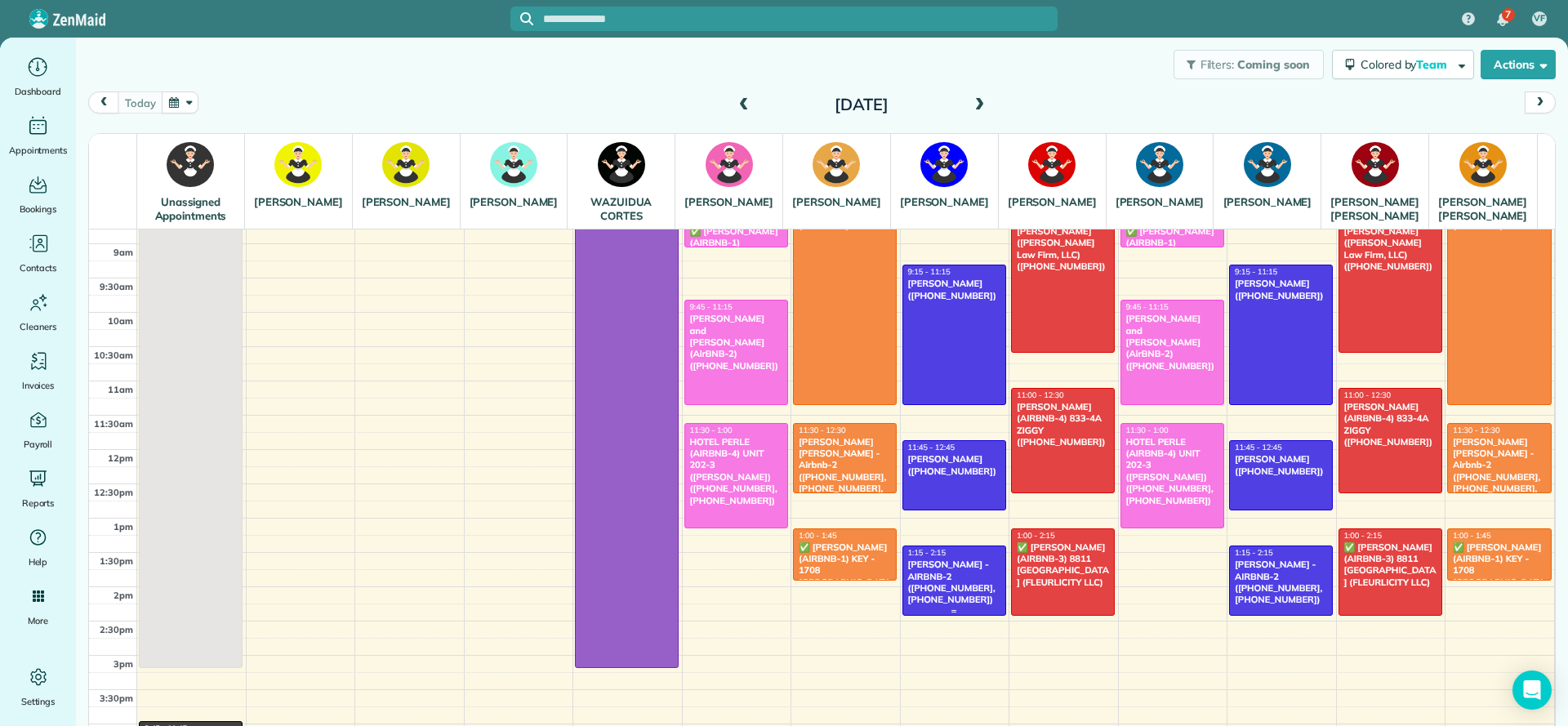
click at [952, 598] on div "[PERSON_NAME] - AIRBNB-2 ([PHONE_NUMBER], [PHONE_NUMBER])" at bounding box center [954, 582] width 94 height 47
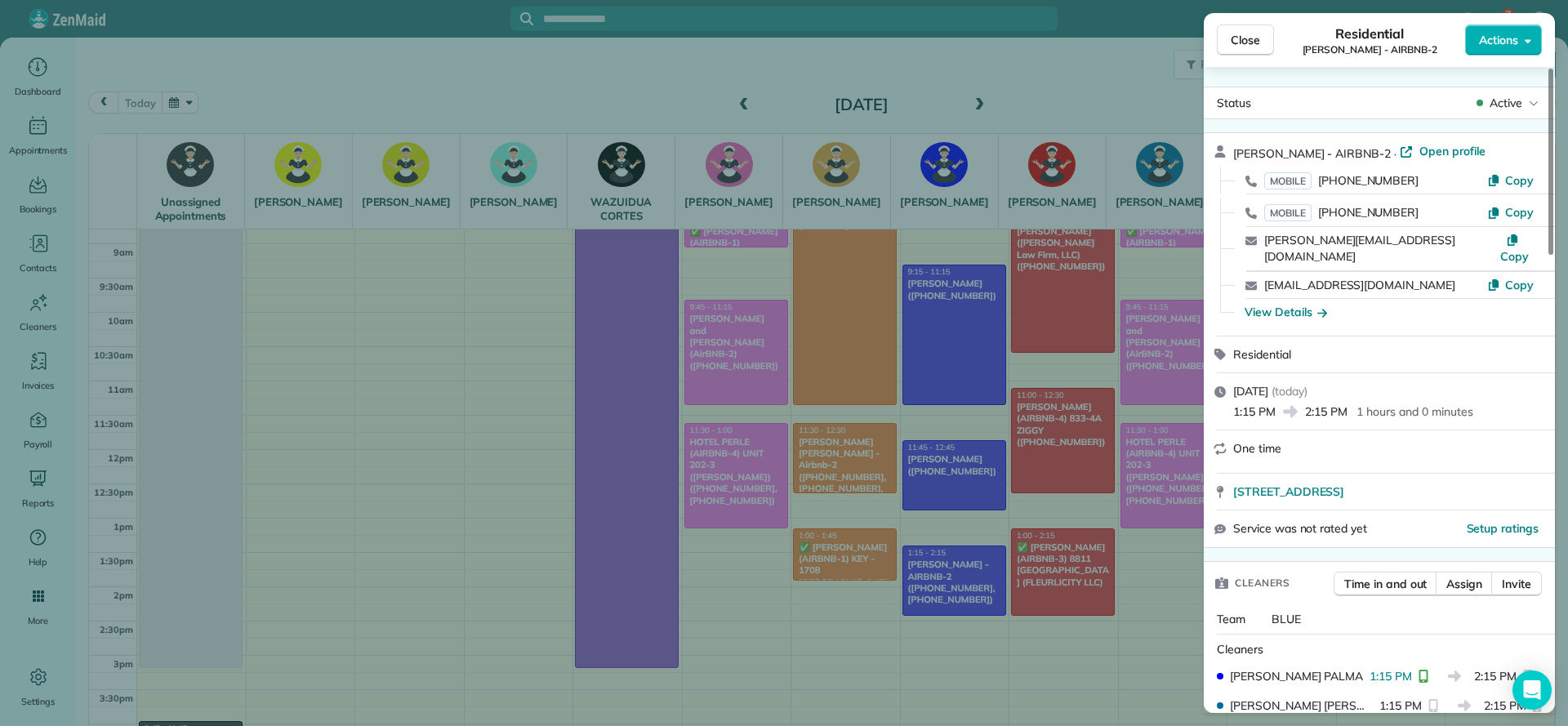
click at [1169, 621] on div "Close Residential PEGGY LITTLEJOHN - AIRBNB-2 Actions Status Active PEGGY LITTL…" at bounding box center [784, 363] width 1568 height 726
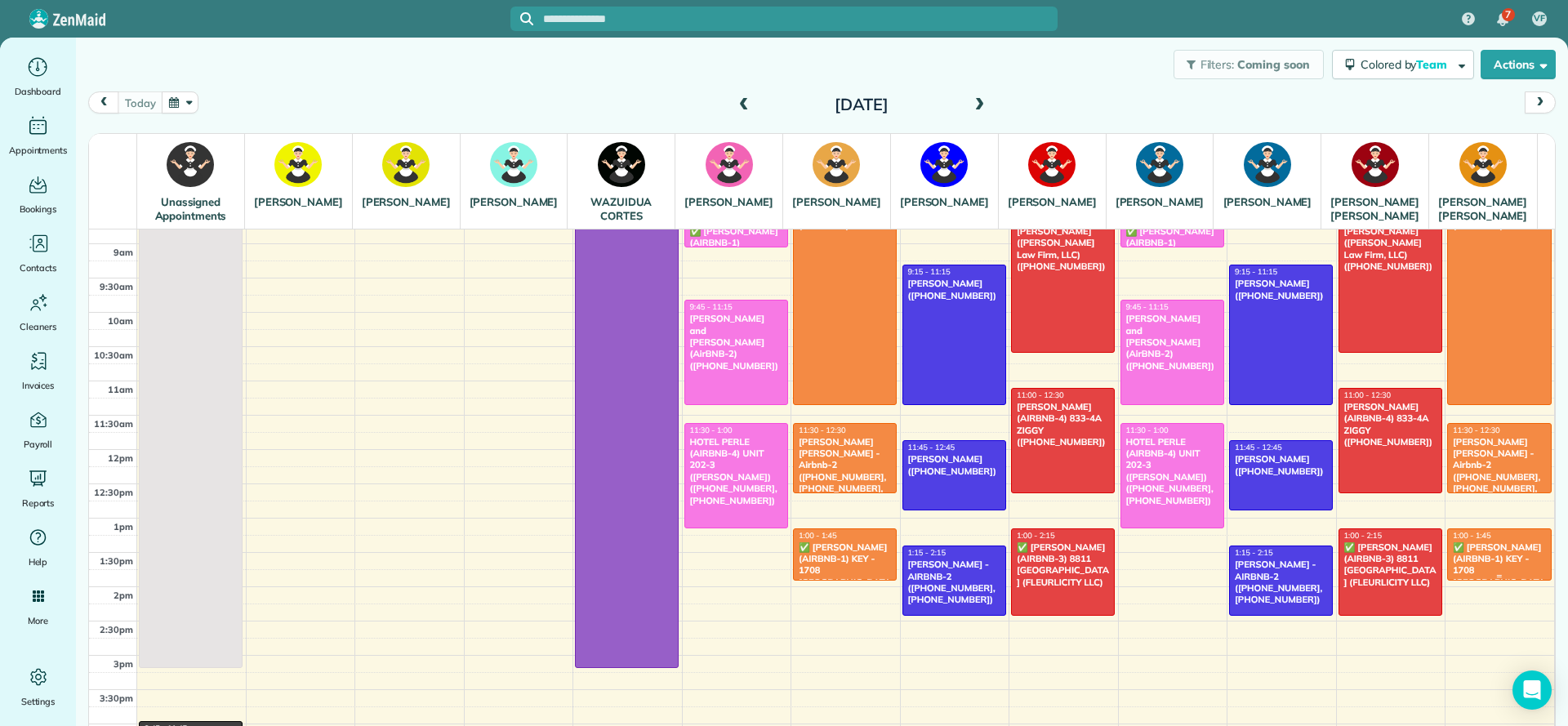
click at [1452, 570] on div "✅ [PERSON_NAME] (AIRBNB-1) KEY - 1708 [GEOGRAPHIC_DATA] AV. (FLEURLICITY LLC) (…" at bounding box center [1499, 583] width 94 height 83
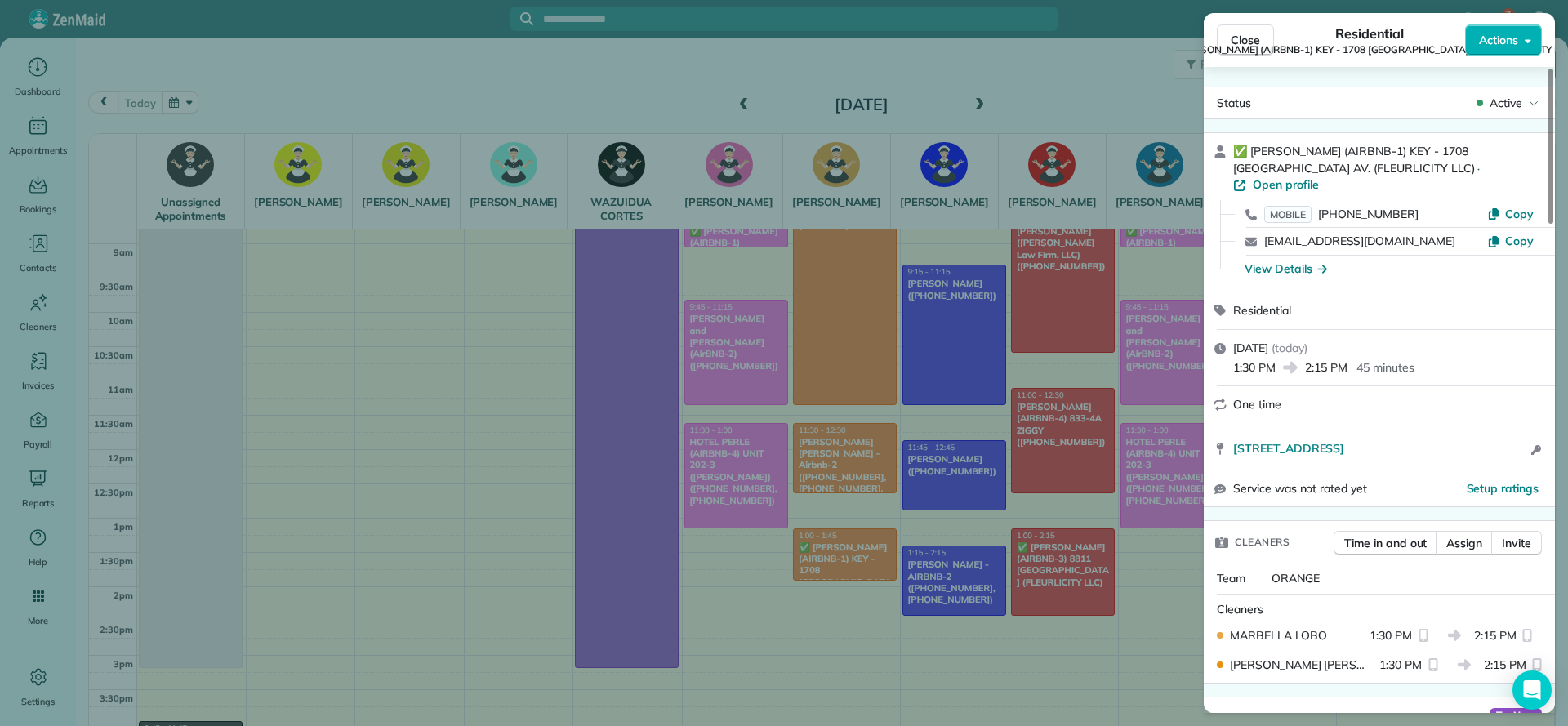
click at [1176, 621] on div "Close Residential ✅ NELSON RICHARD (AIRBNB-1) KEY - 1708 POLAND AV. (FLEURLICIT…" at bounding box center [784, 363] width 1568 height 726
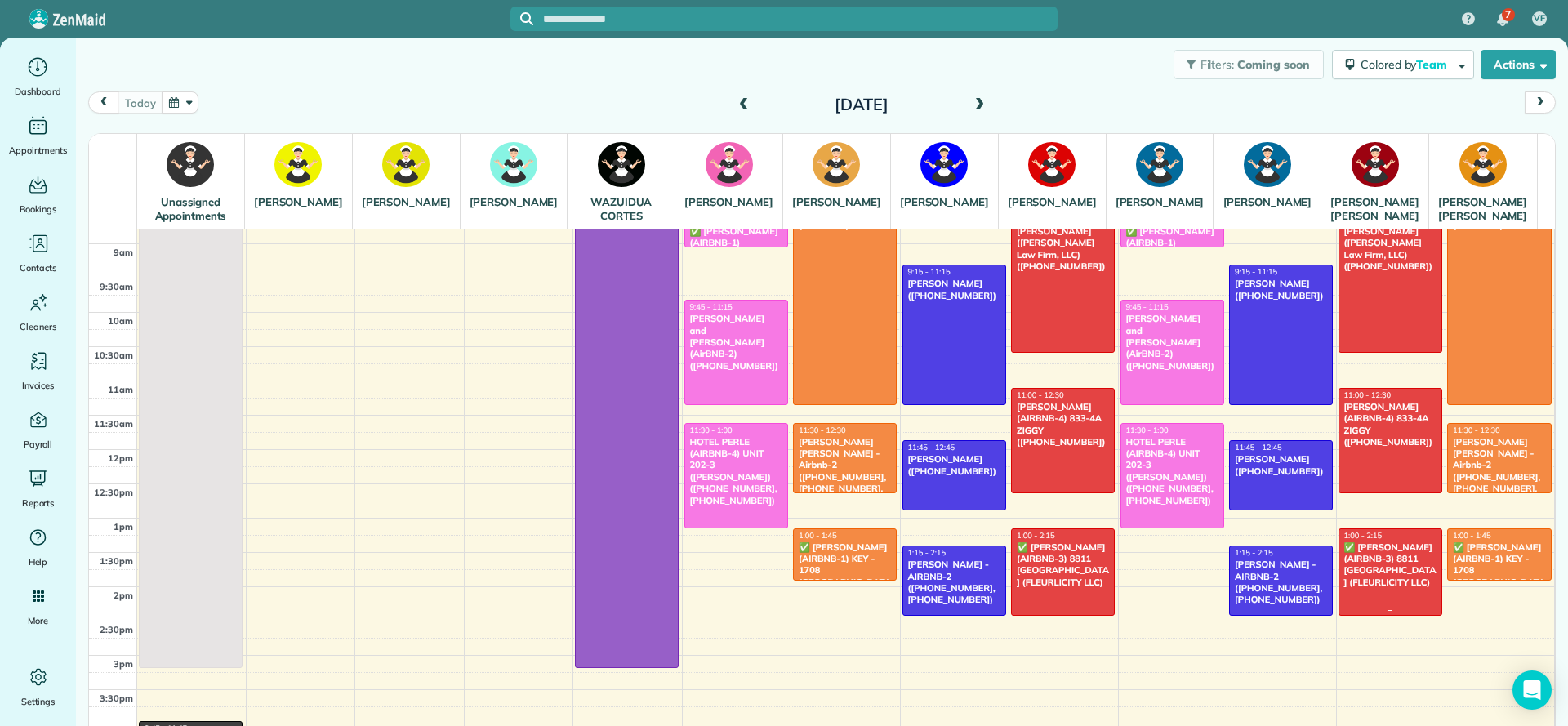
click at [1370, 589] on div "✅ [PERSON_NAME] (AIRBNB-3) 8811 [GEOGRAPHIC_DATA] (FLEURLICITY LLC)" at bounding box center [1390, 565] width 94 height 47
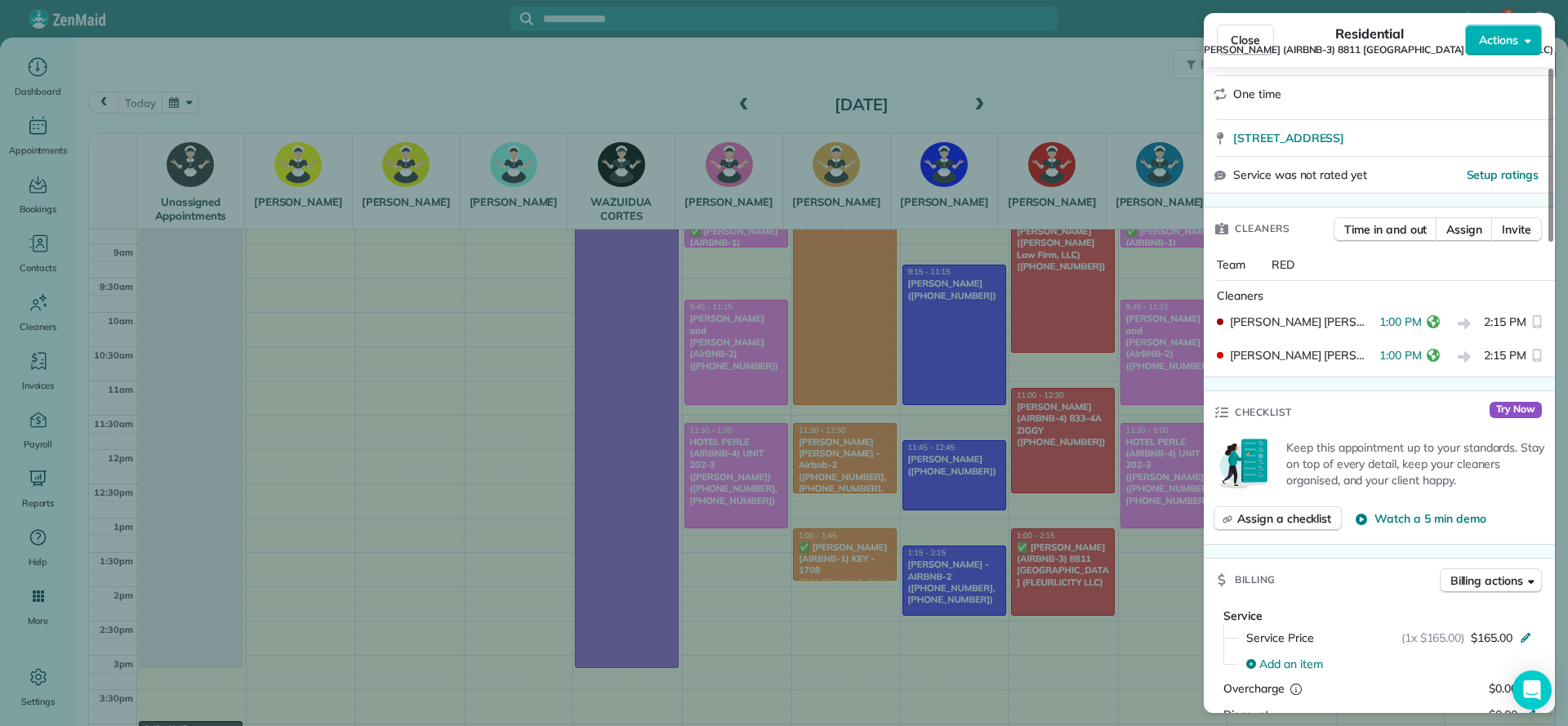
scroll to position [245, 0]
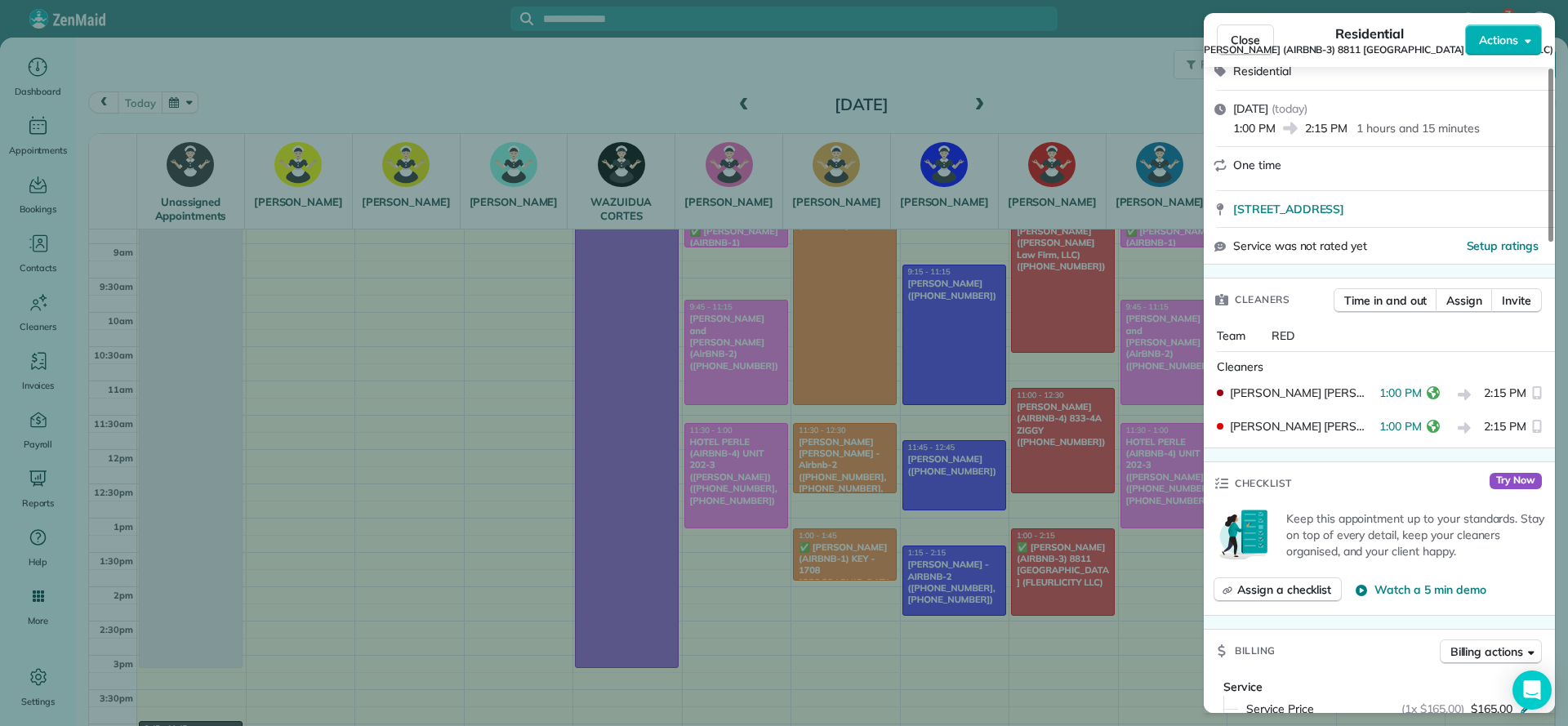
click at [1122, 620] on div "Close Residential ✅ MATT GLAPION (AIRBNB-3) 8811 EDINBURGH (FLEURLICITY LLC) Ac…" at bounding box center [784, 363] width 1568 height 726
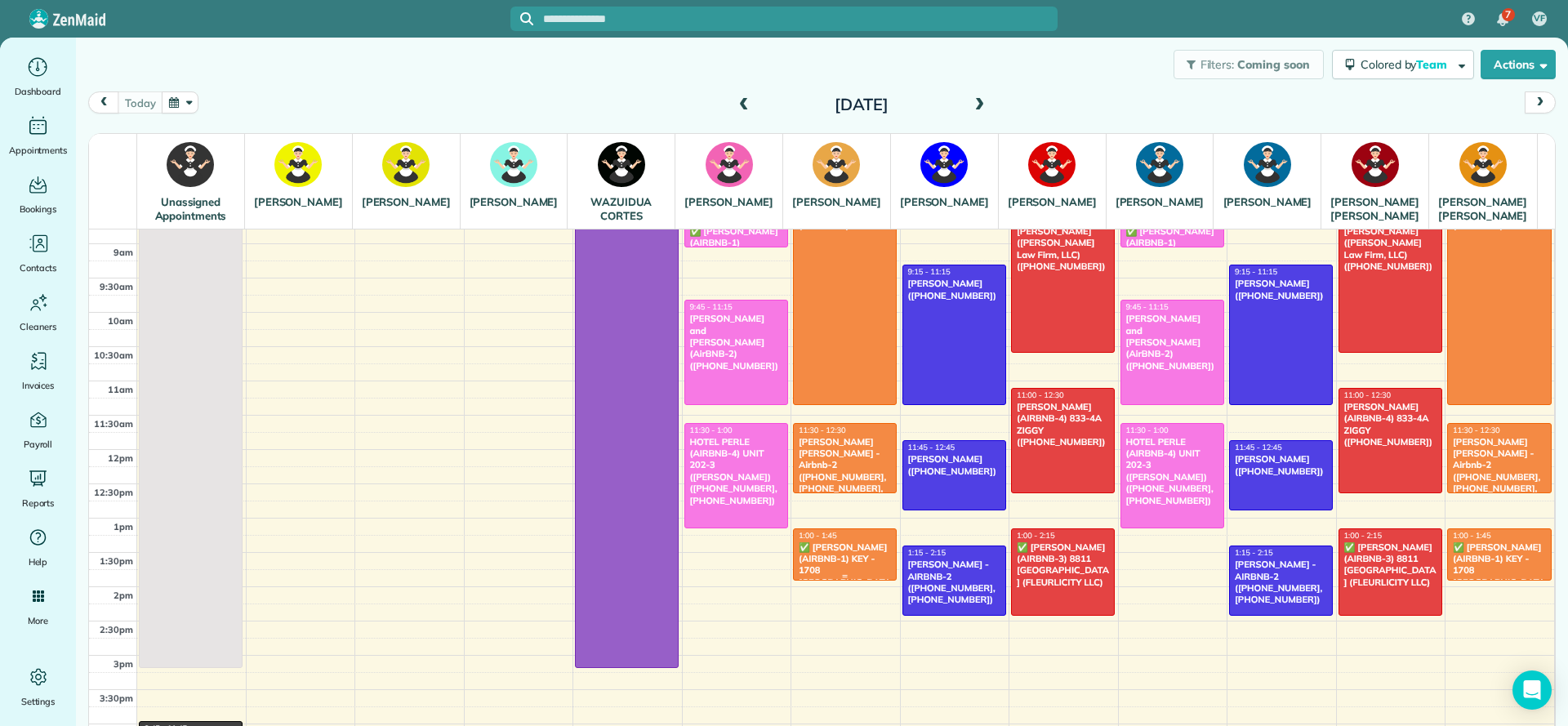
click at [816, 589] on div "✅ [PERSON_NAME] (AIRBNB-1) KEY - 1708 [GEOGRAPHIC_DATA] AV. (FLEURLICITY LLC) (…" at bounding box center [845, 583] width 94 height 83
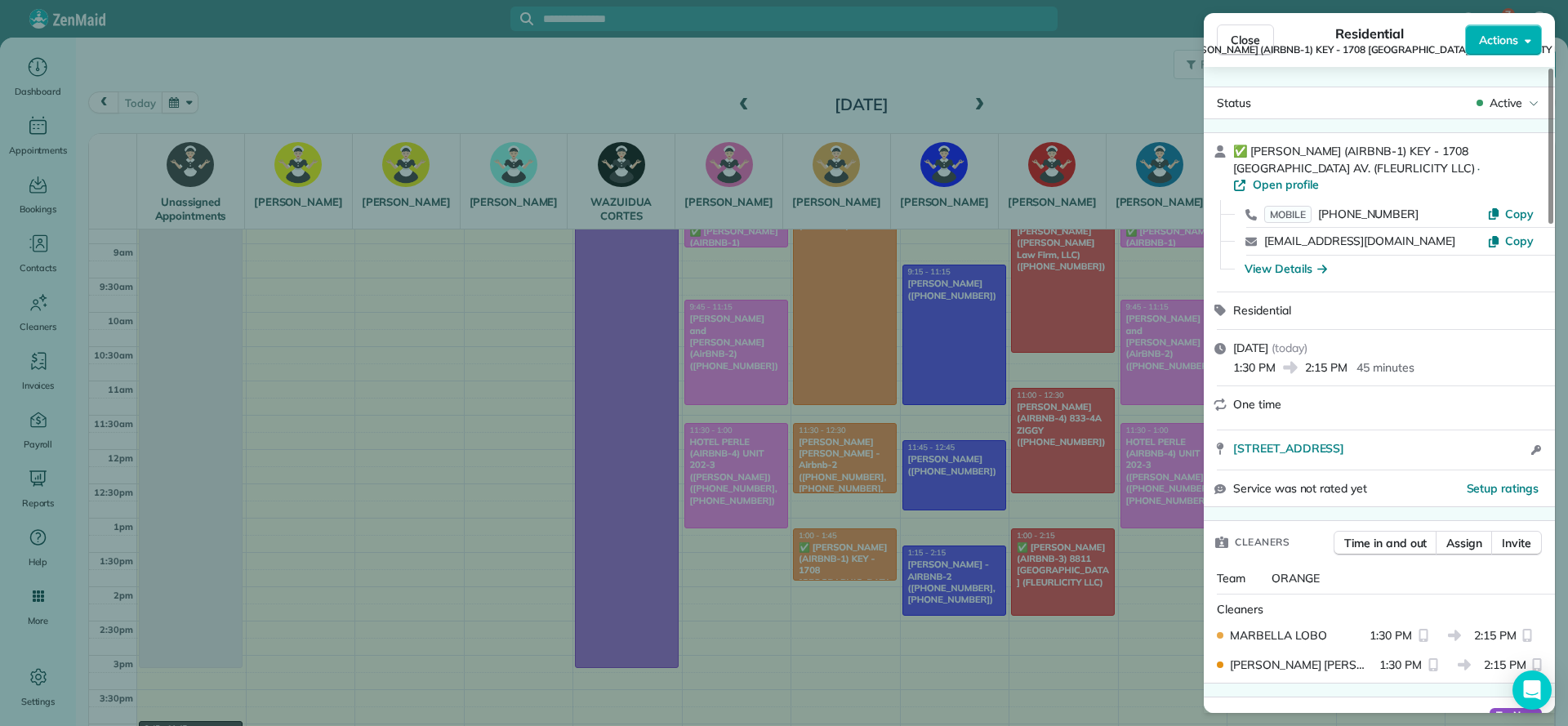
click at [1155, 642] on div "Close Residential ✅ NELSON RICHARD (AIRBNB-1) KEY - 1708 POLAND AV. (FLEURLICIT…" at bounding box center [784, 363] width 1568 height 726
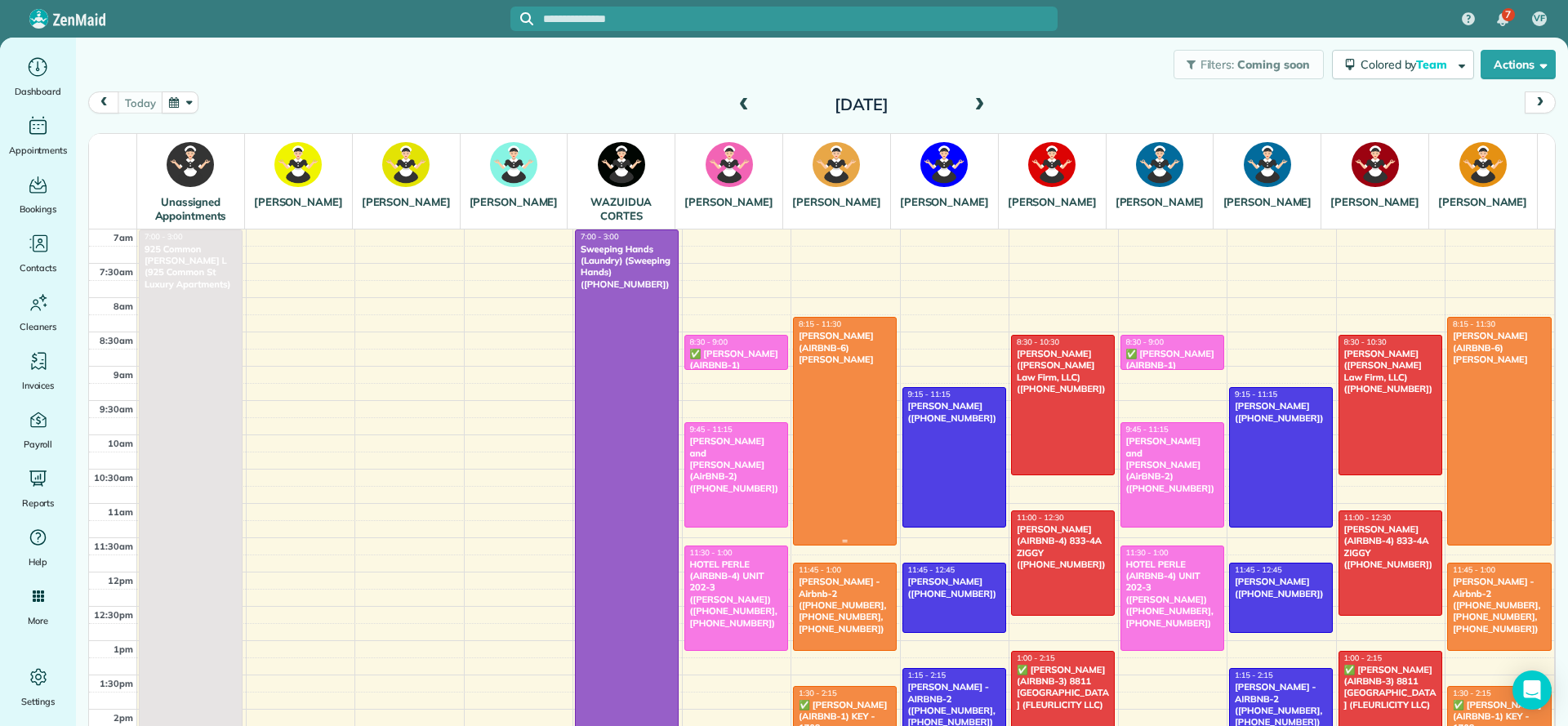
click at [834, 434] on div at bounding box center [846, 431] width 102 height 226
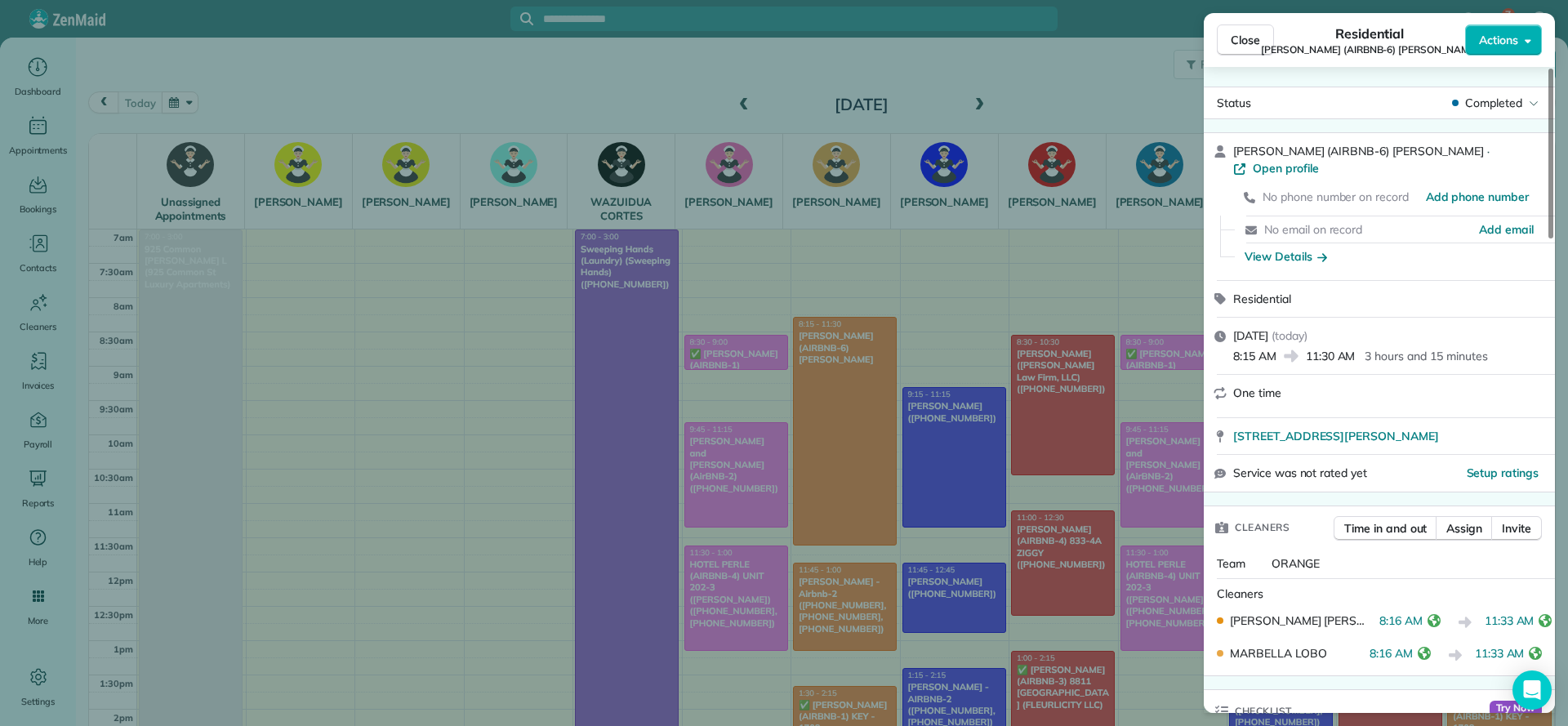
click at [732, 338] on div "Close Residential [PERSON_NAME] (AIRBNB-6) [PERSON_NAME] Actions Status Complet…" at bounding box center [784, 363] width 1568 height 726
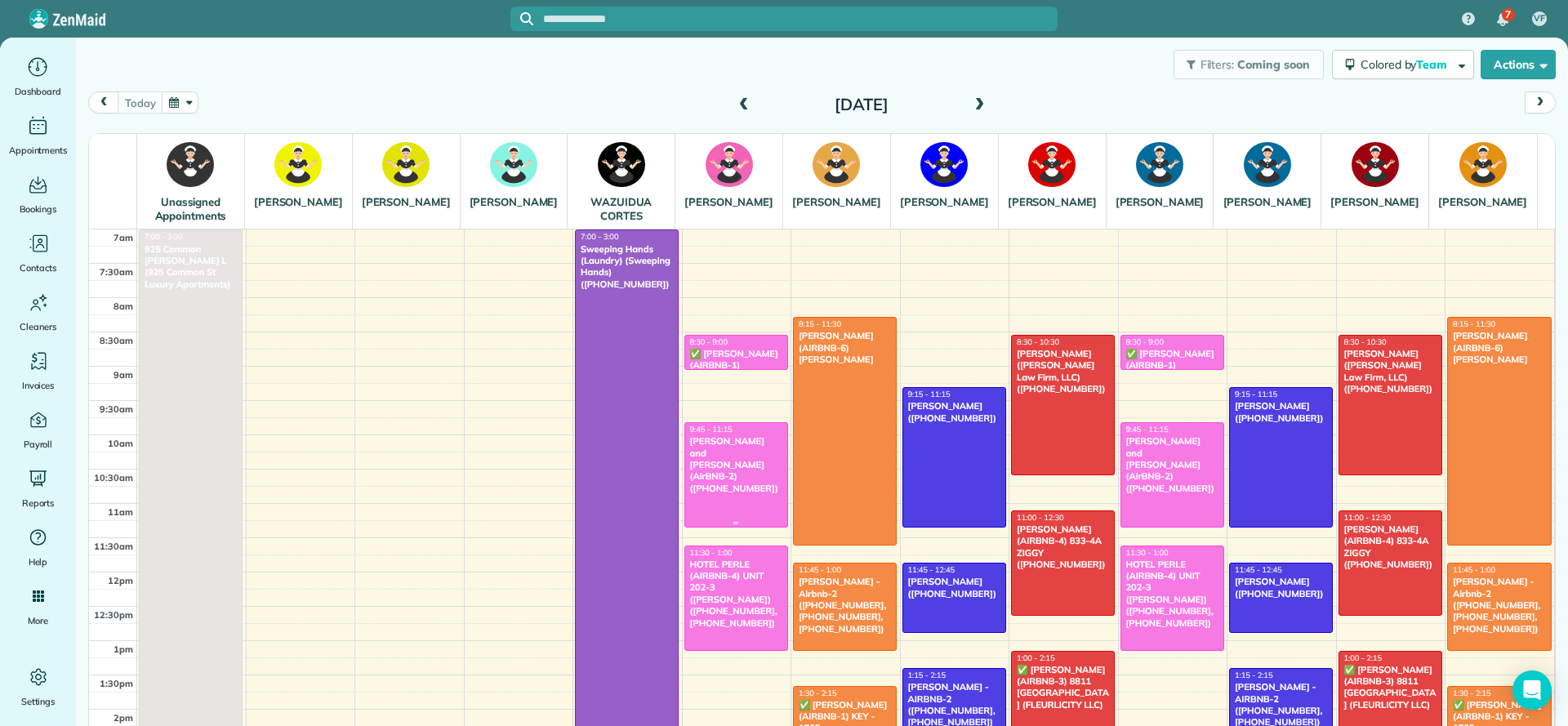
click at [704, 483] on div "[PERSON_NAME] and [PERSON_NAME] (AirBNB-2) ([PHONE_NUMBER])" at bounding box center [736, 465] width 94 height 58
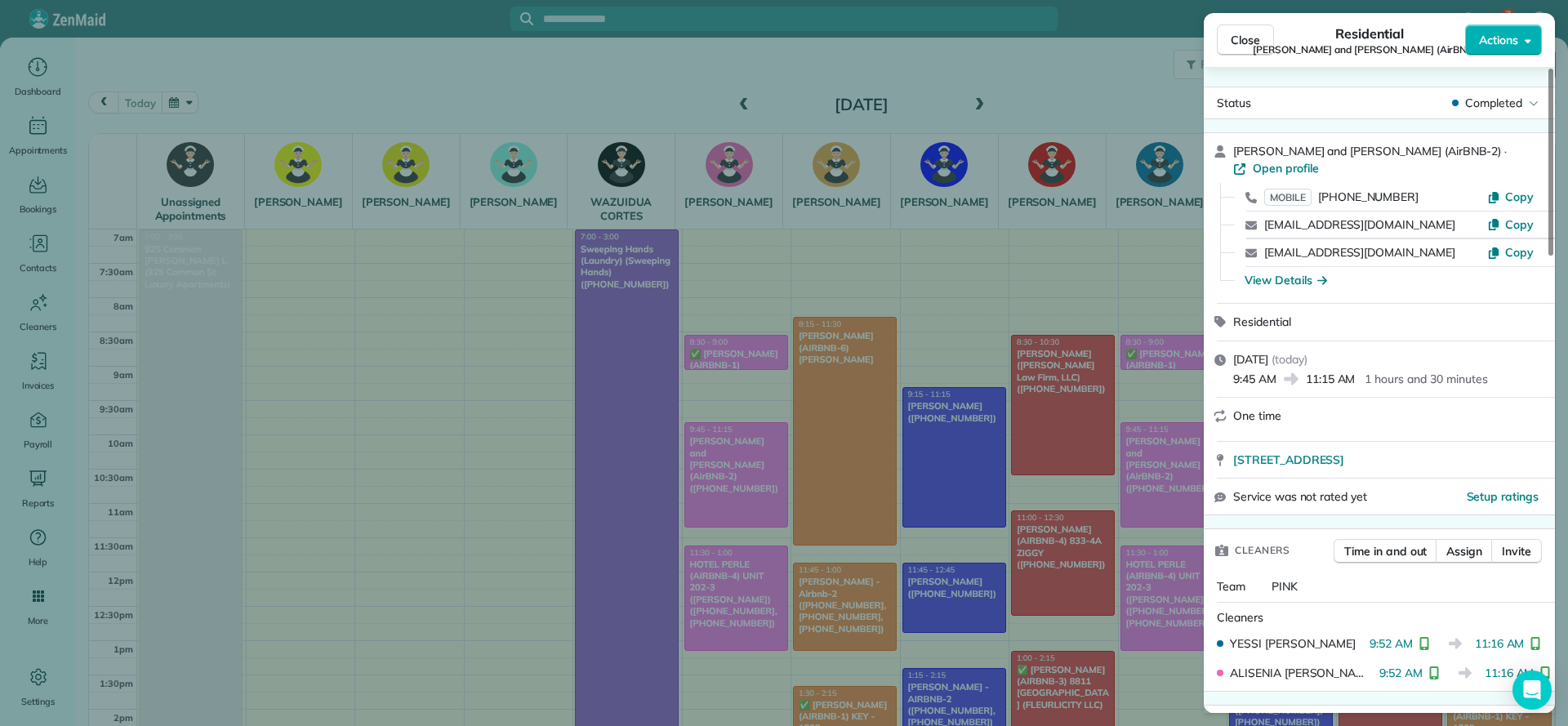
click at [873, 292] on div "Close Residential [PERSON_NAME] and [PERSON_NAME] (AirBNB-2) Actions Status Com…" at bounding box center [784, 363] width 1568 height 726
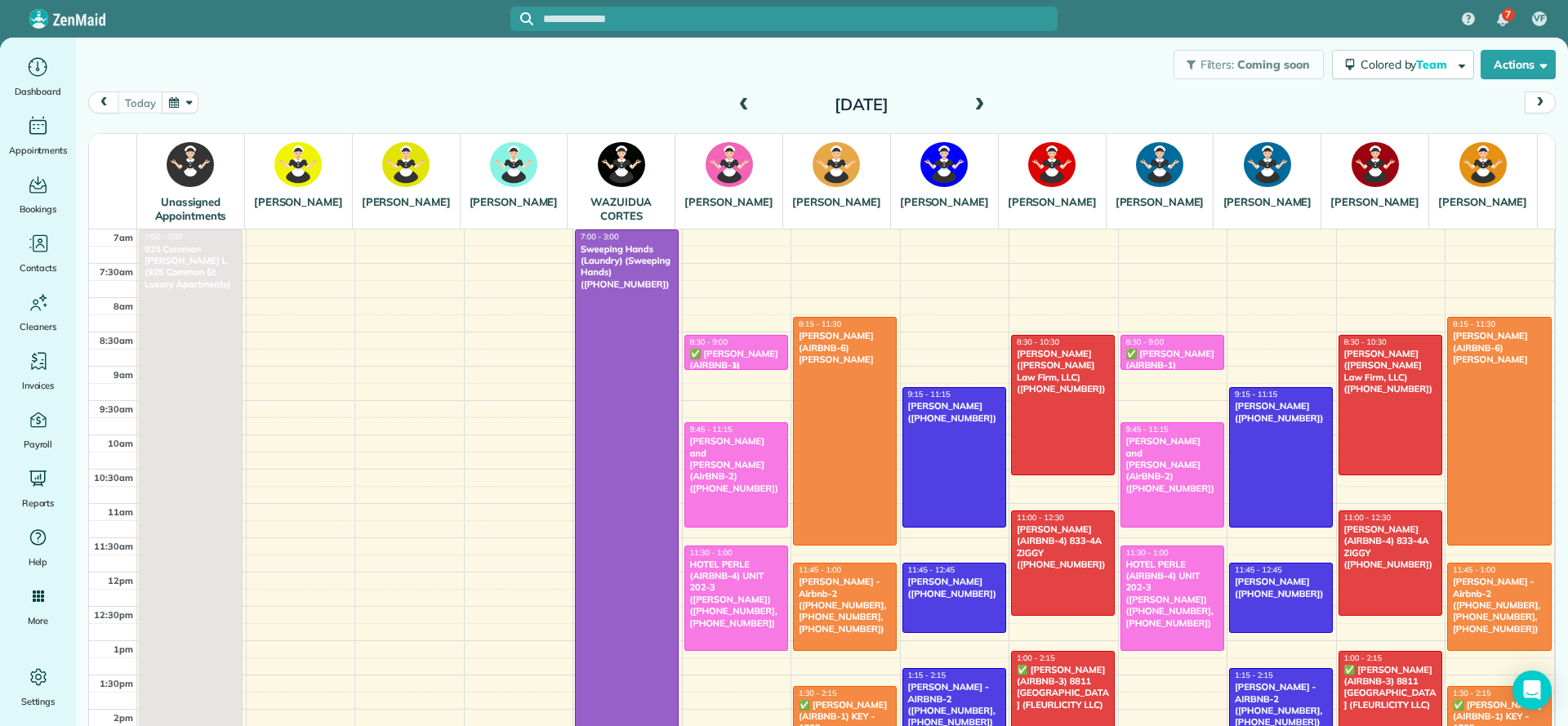
click at [728, 383] on div "✅ [PERSON_NAME] (AIRBNB-1) (FLEURLICITY LLC) ([PHONE_NUMBER], [PHONE_NUMBER])" at bounding box center [736, 376] width 94 height 58
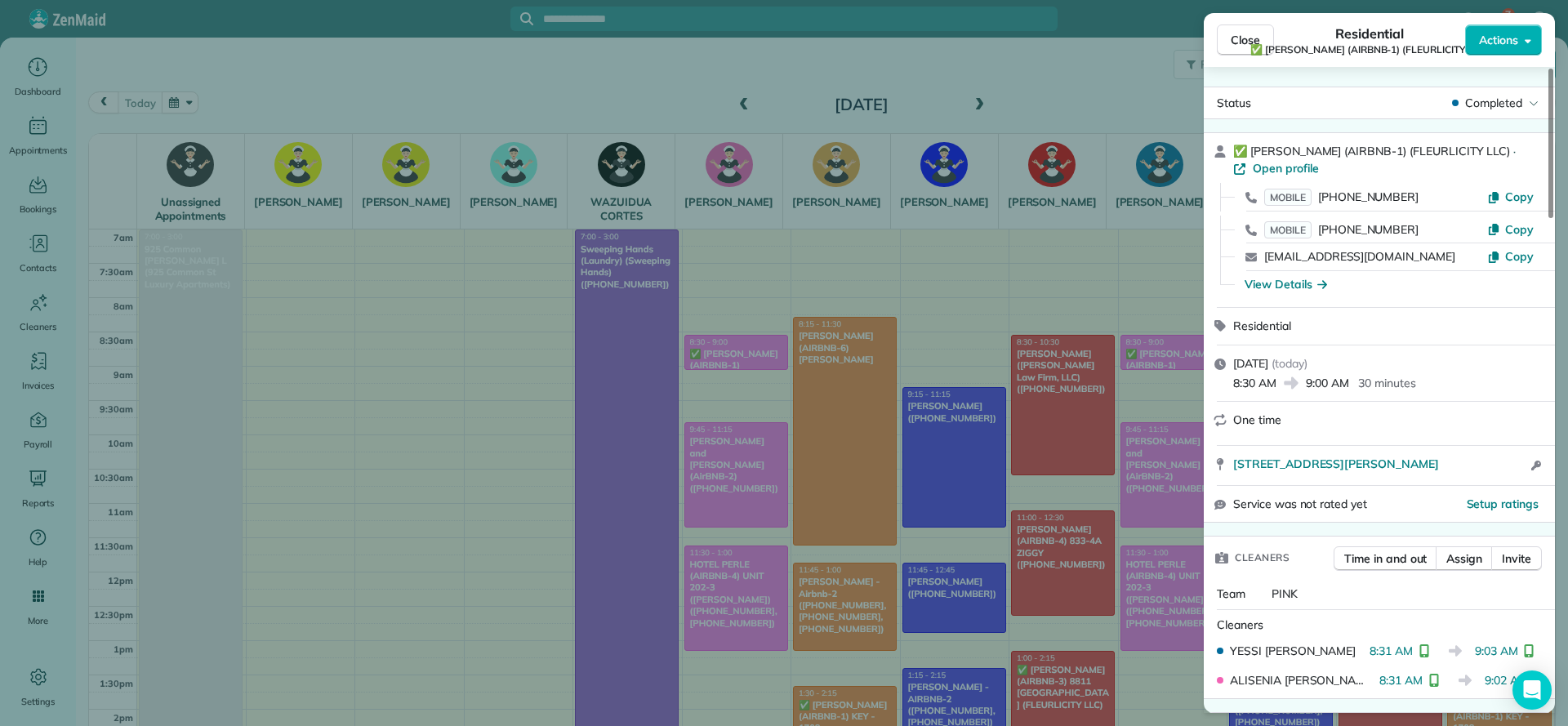
click at [1005, 328] on div "Close Residential ✅ [PERSON_NAME] (AIRBNB-1) (FLEURLICITY LLC) Actions Status C…" at bounding box center [784, 363] width 1568 height 726
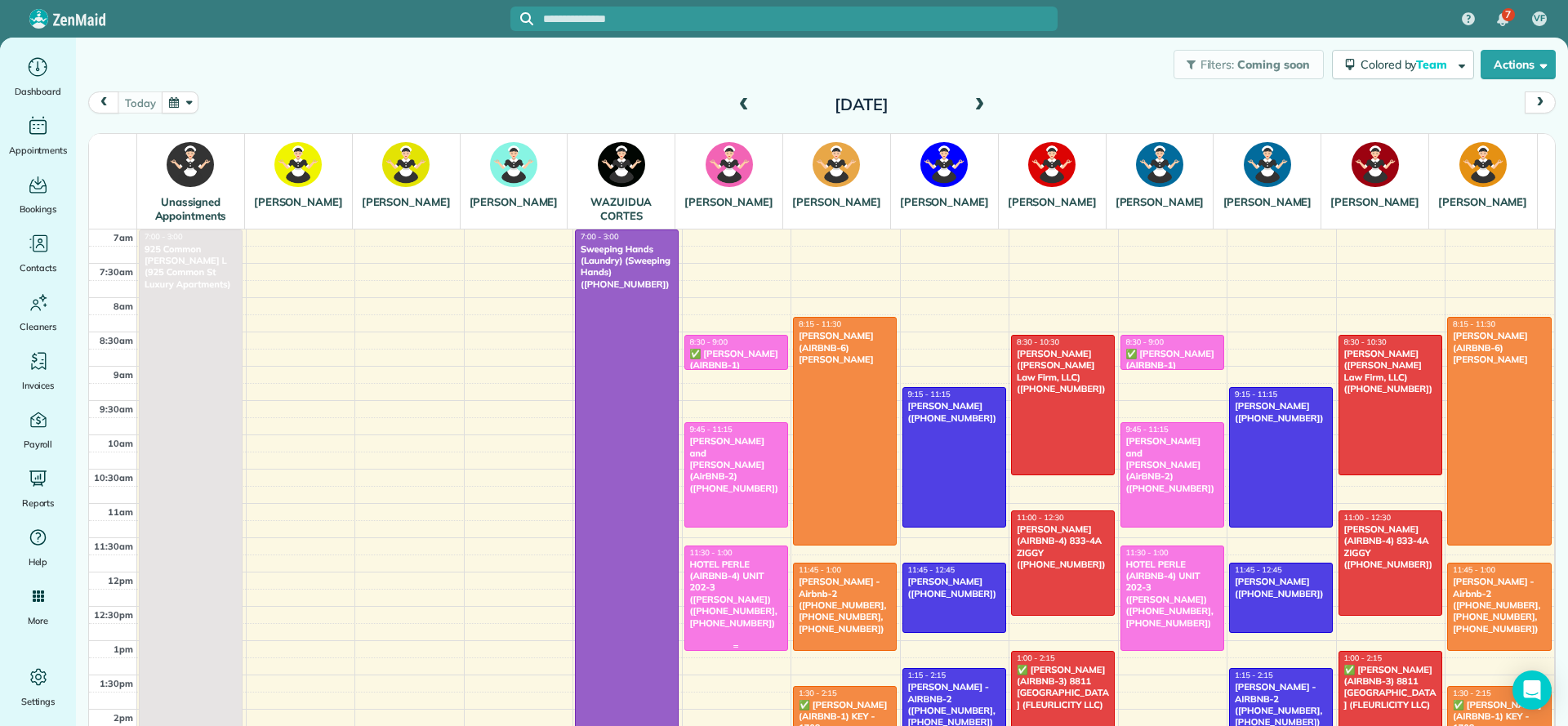
click at [723, 606] on div "HOTEL PERLE (AIRBNB-4) UNIT 202-3 ([PERSON_NAME]) ([PHONE_NUMBER], [PHONE_NUMBE…" at bounding box center [736, 594] width 94 height 70
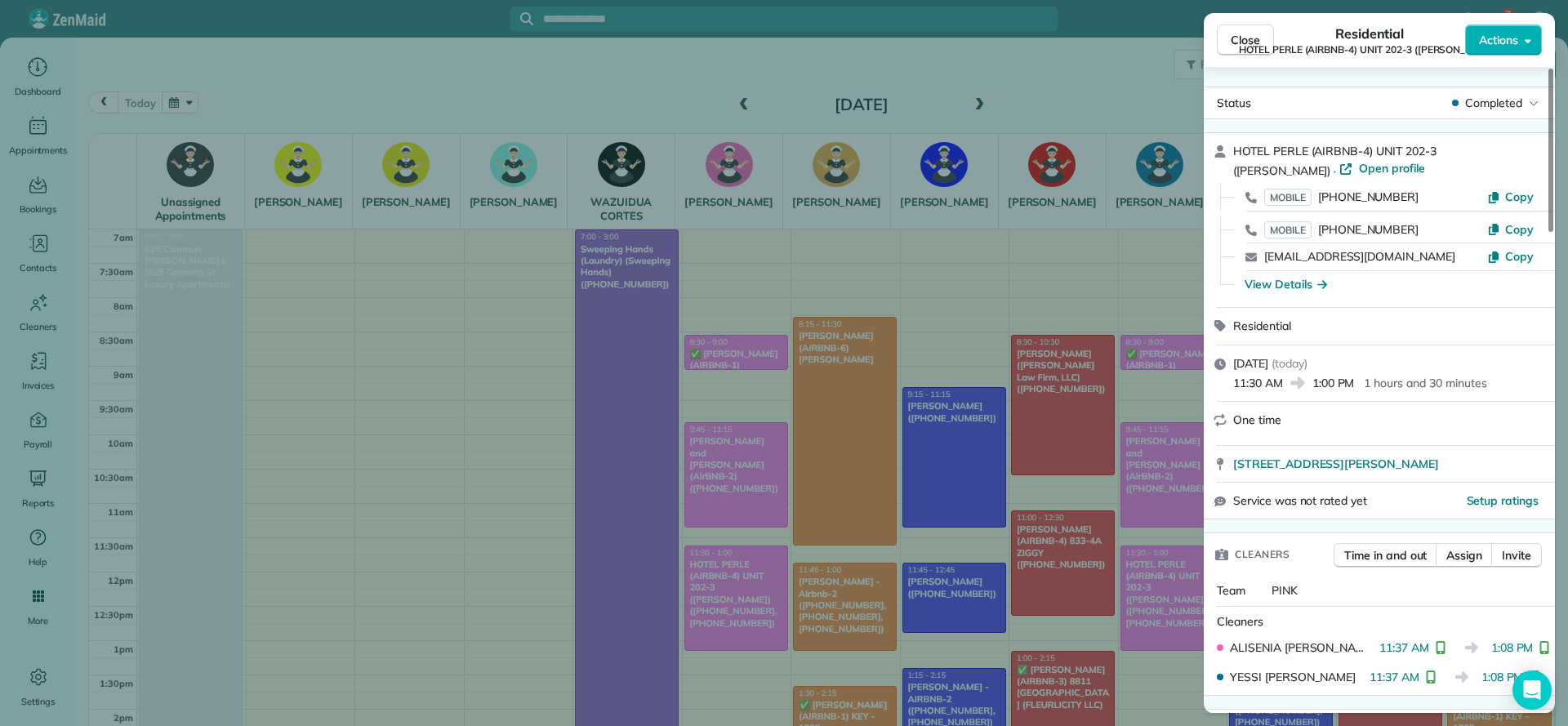
click at [452, 456] on div "Close Residential HOTEL PERLE (AIRBNB-4) UNIT 202-3 ([PERSON_NAME]) Actions Sta…" at bounding box center [784, 363] width 1568 height 726
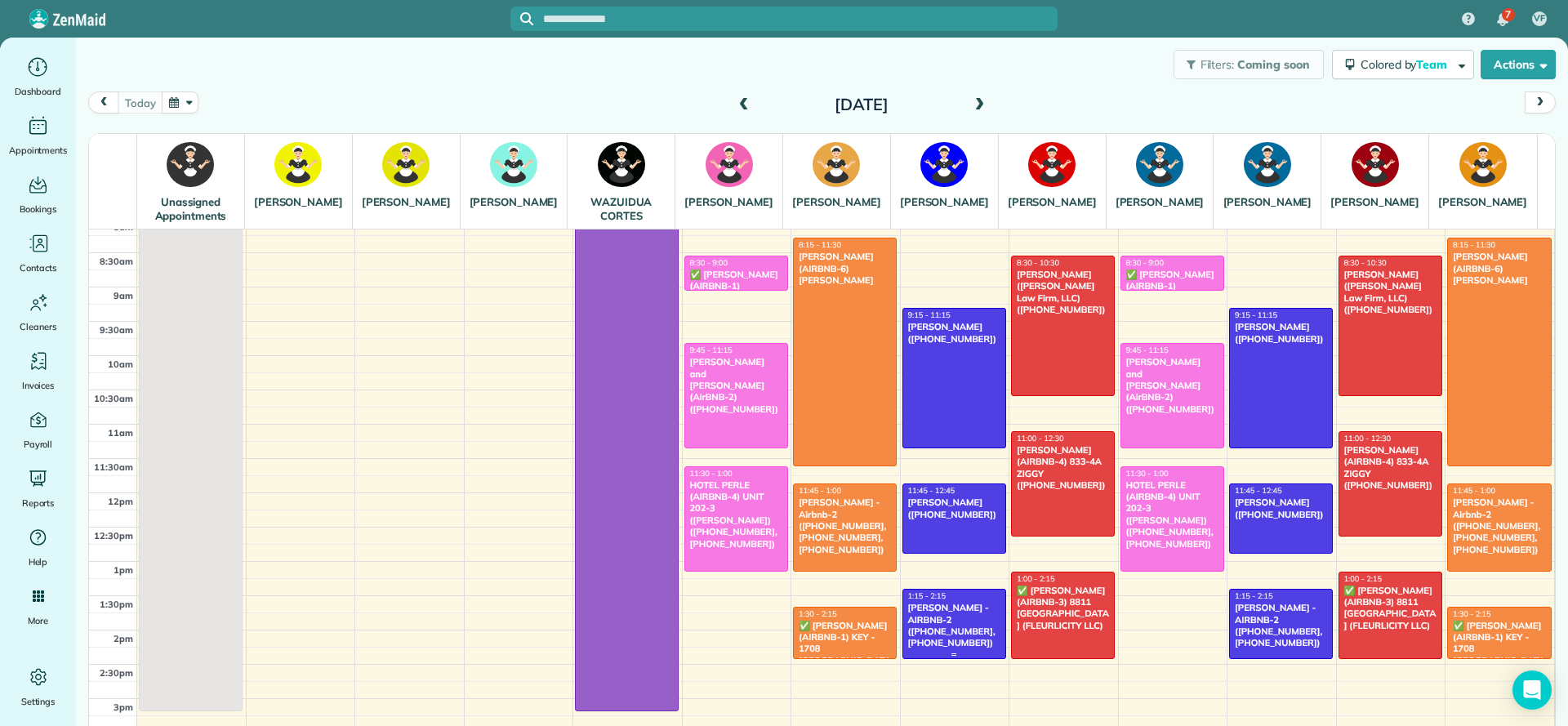
scroll to position [122, 0]
